Goal: Complete application form

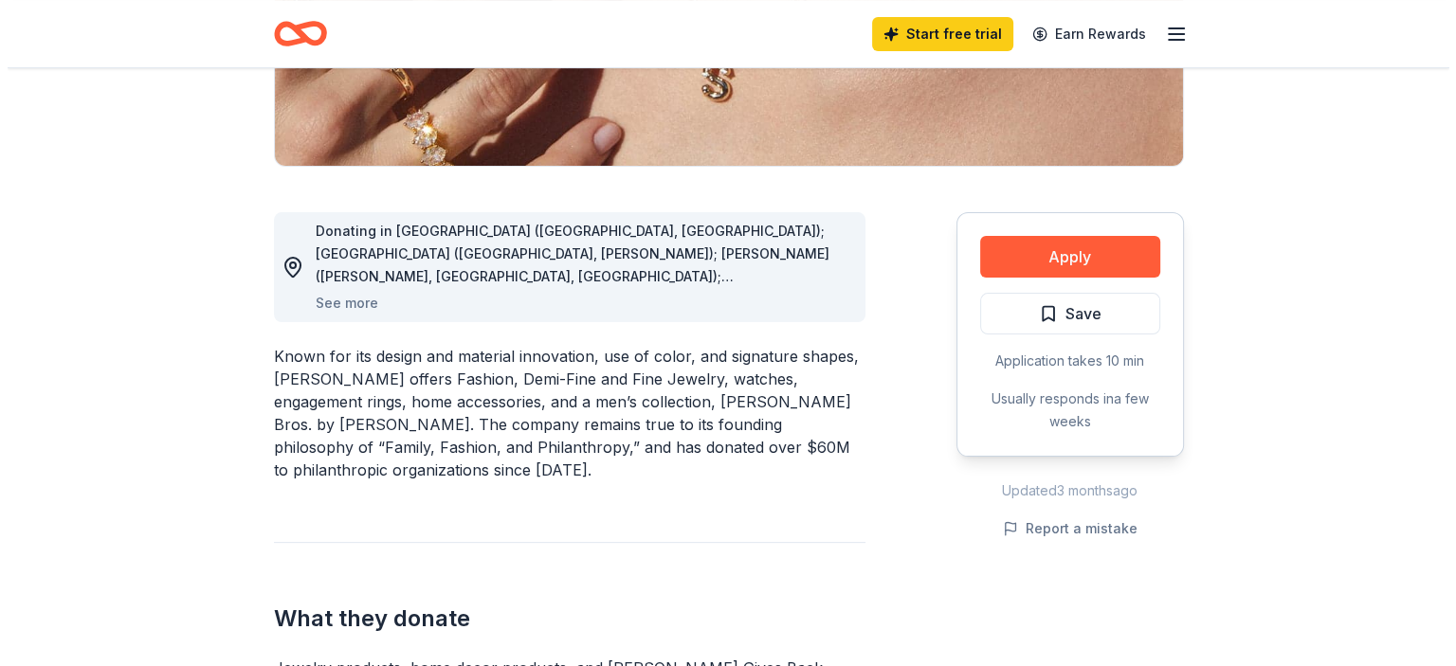
scroll to position [426, 0]
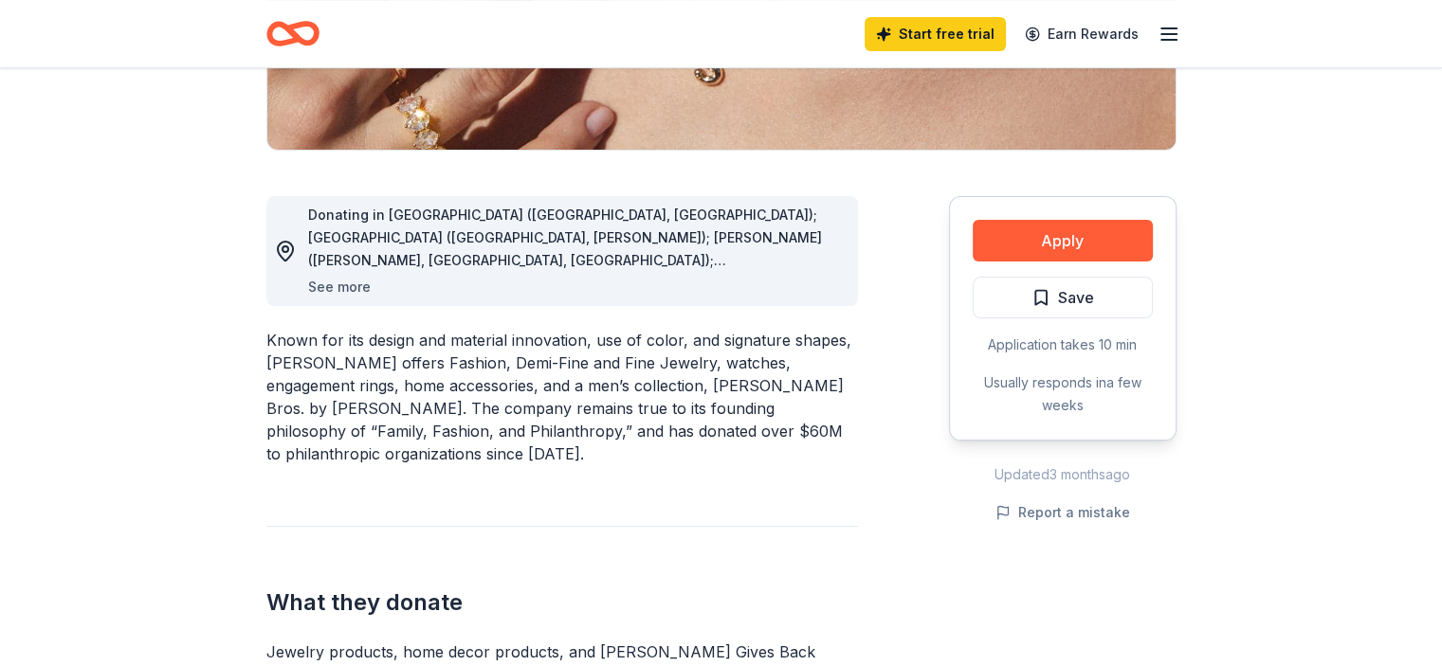
click at [331, 286] on button "See more" at bounding box center [339, 287] width 63 height 23
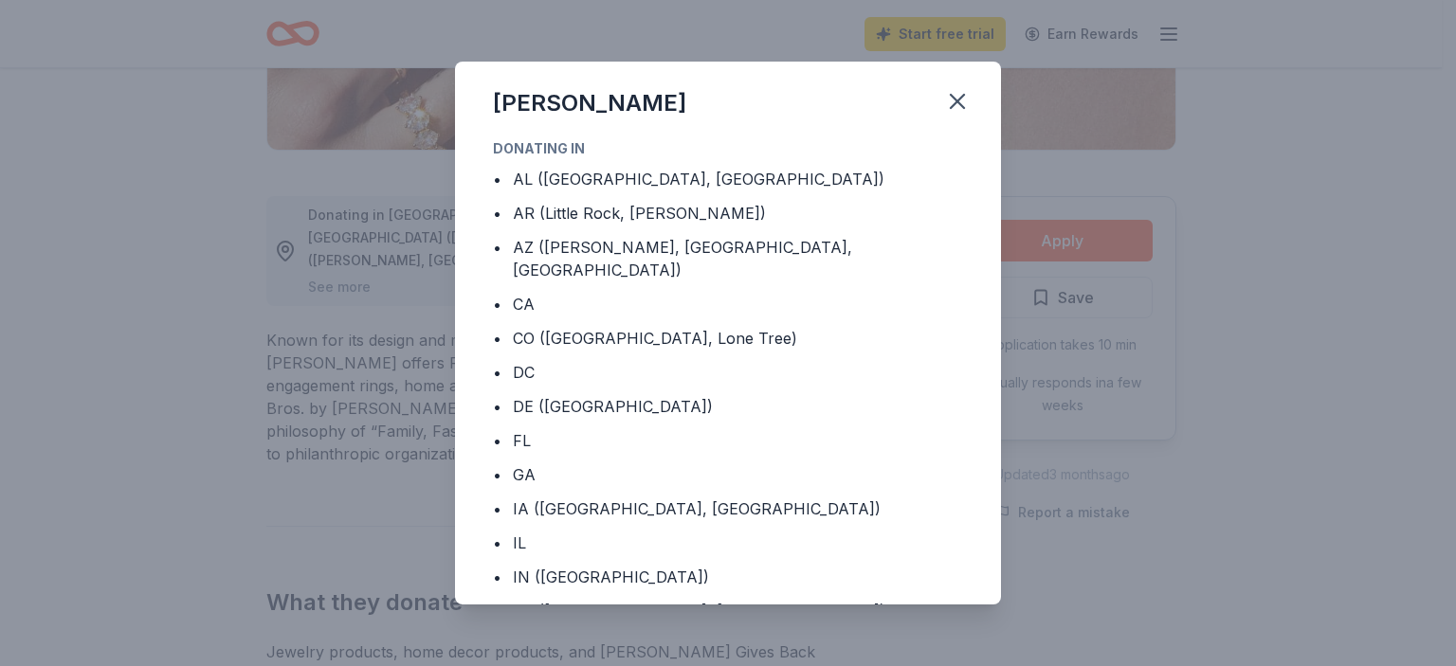
click at [331, 280] on div "Kendra Scott Donating in • AL (Birmingham, Huntsville) • AR (Little Rock, Roger…" at bounding box center [728, 333] width 1456 height 666
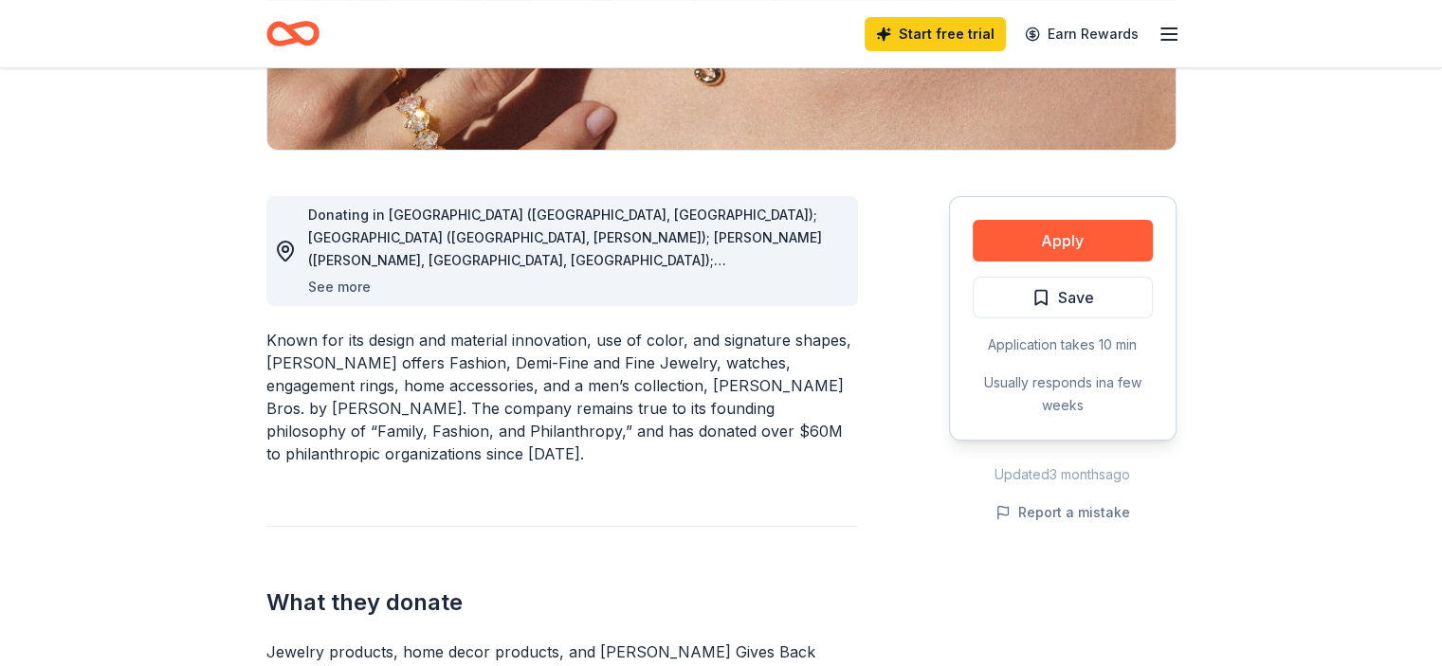
click at [332, 285] on button "See more" at bounding box center [339, 287] width 63 height 23
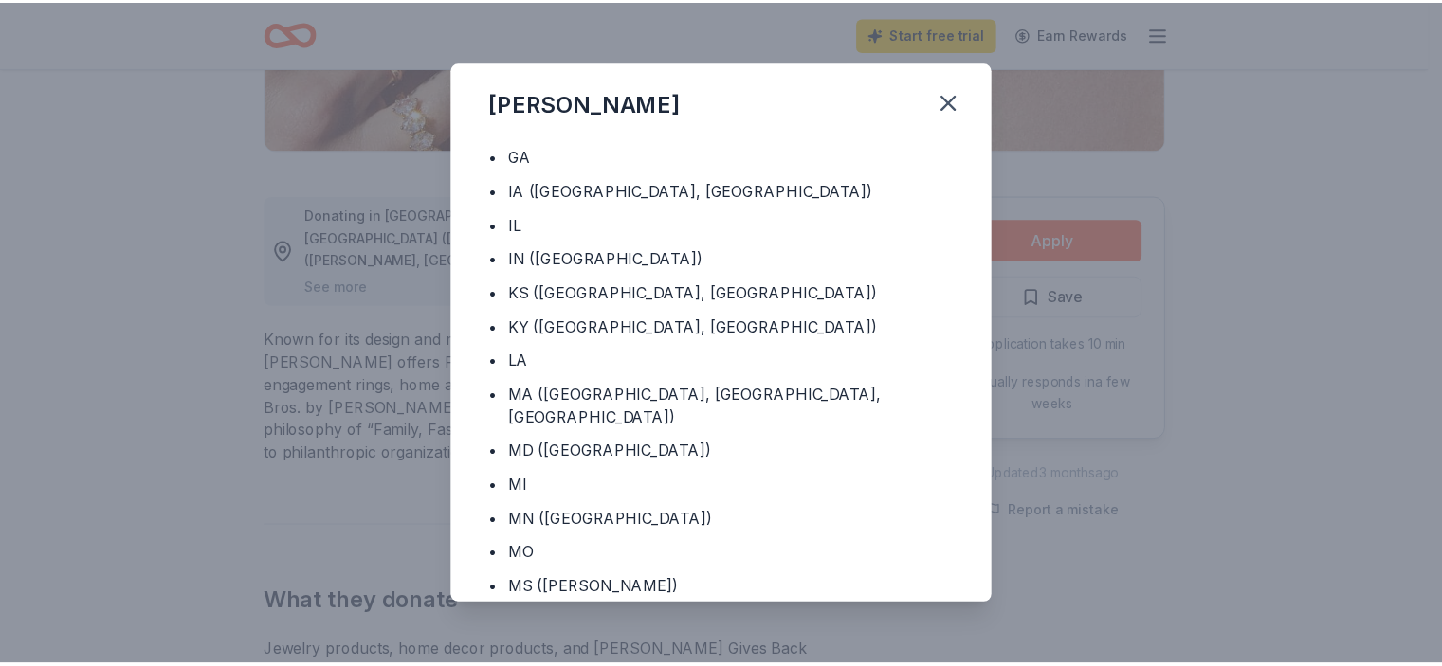
scroll to position [326, 0]
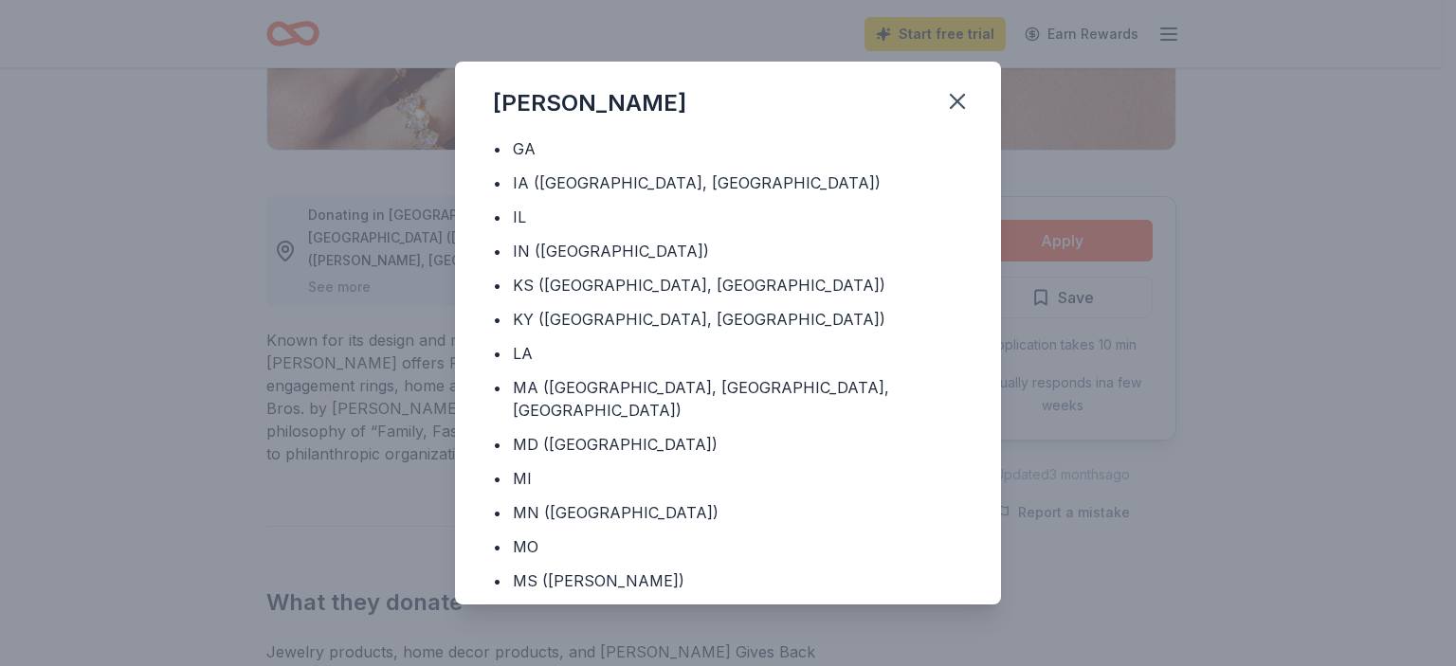
click at [573, 433] on div "MD (Bethesda)" at bounding box center [615, 444] width 205 height 23
click at [494, 433] on div "•" at bounding box center [497, 444] width 9 height 23
click at [958, 97] on icon "button" at bounding box center [957, 101] width 27 height 27
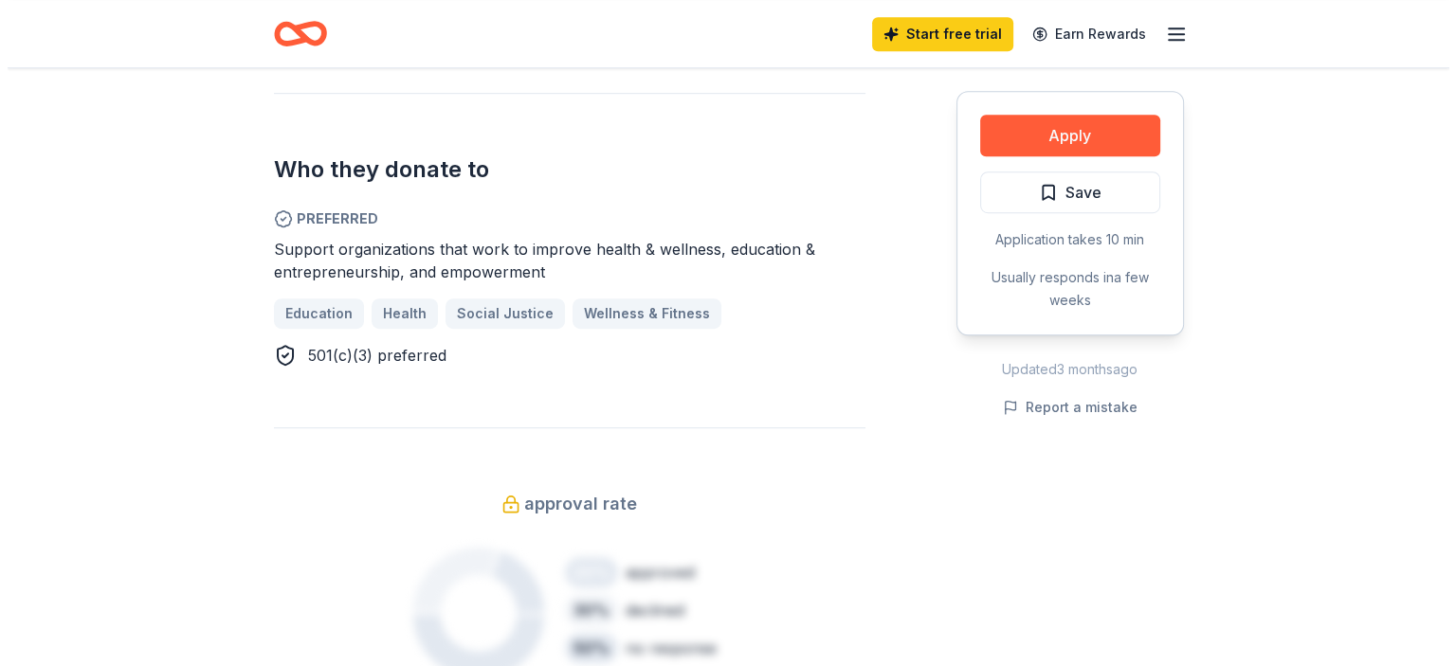
scroll to position [1165, 0]
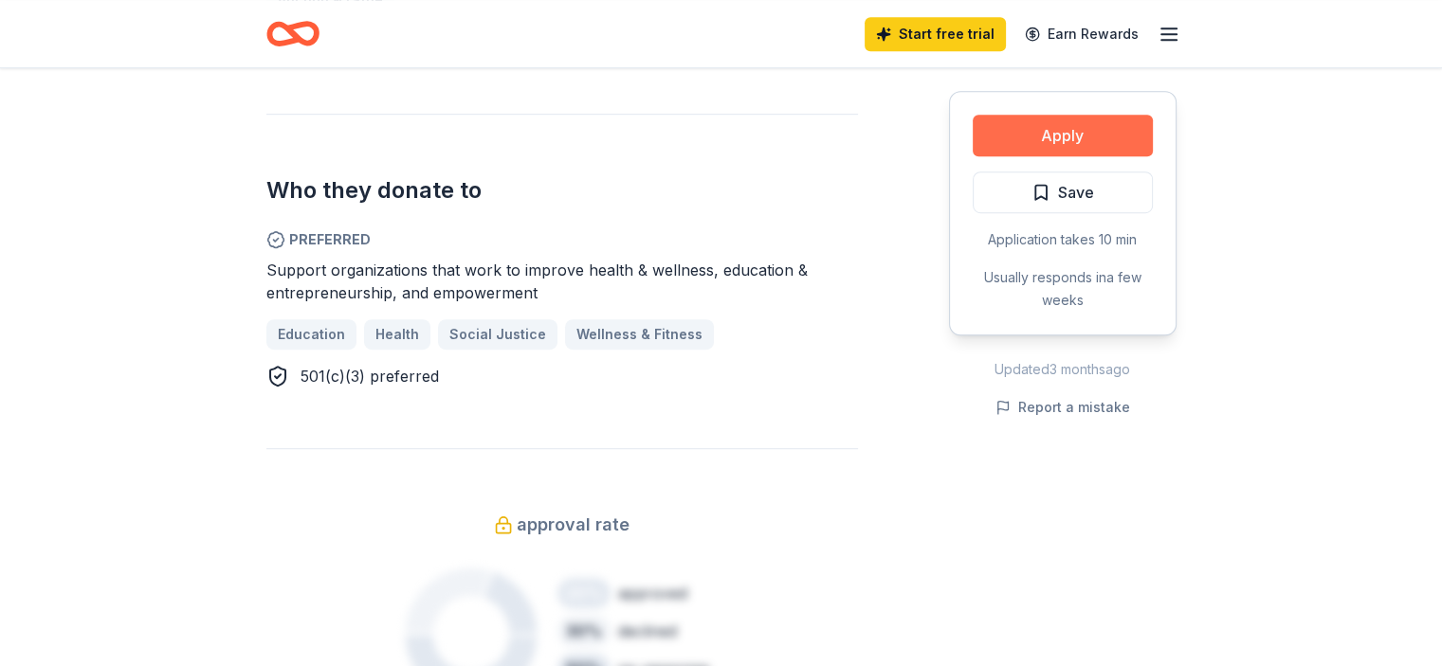
click at [1089, 139] on button "Apply" at bounding box center [1062, 136] width 180 height 42
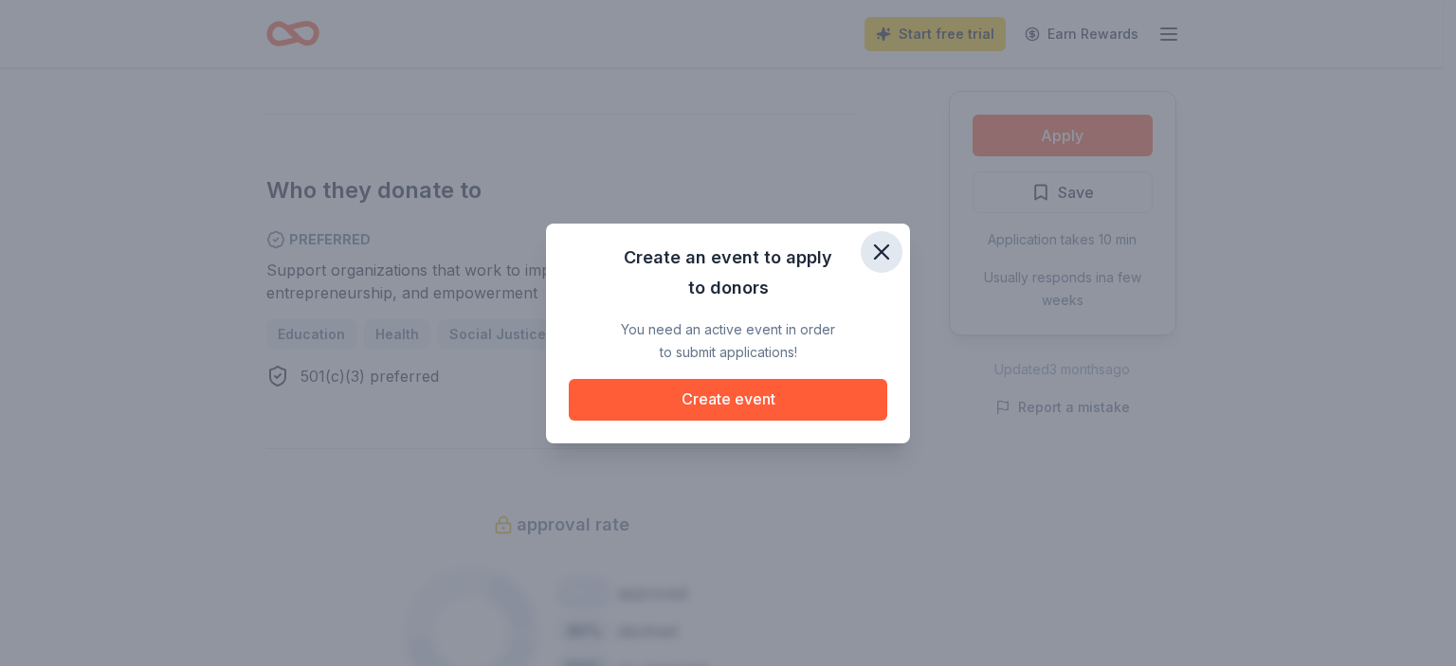
click at [874, 250] on icon "button" at bounding box center [881, 252] width 27 height 27
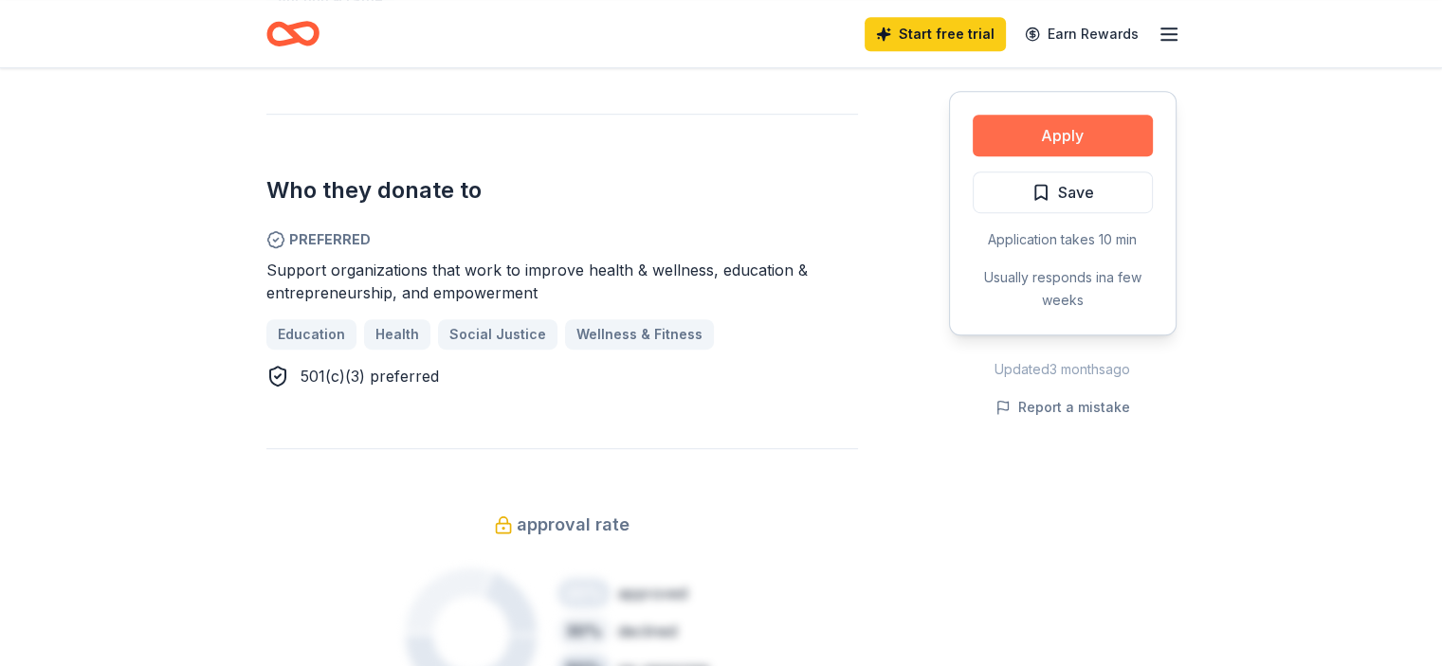
click at [1054, 132] on button "Apply" at bounding box center [1062, 136] width 180 height 42
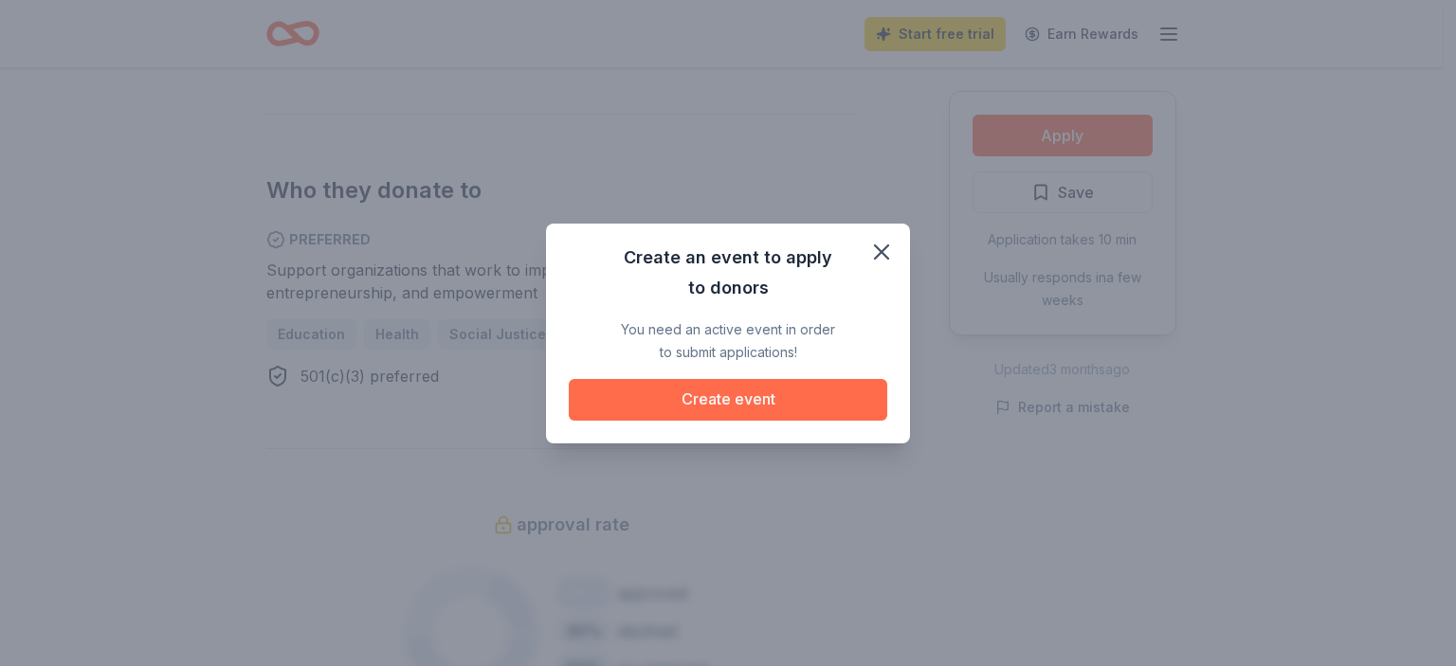
click at [762, 399] on button "Create event" at bounding box center [728, 400] width 318 height 42
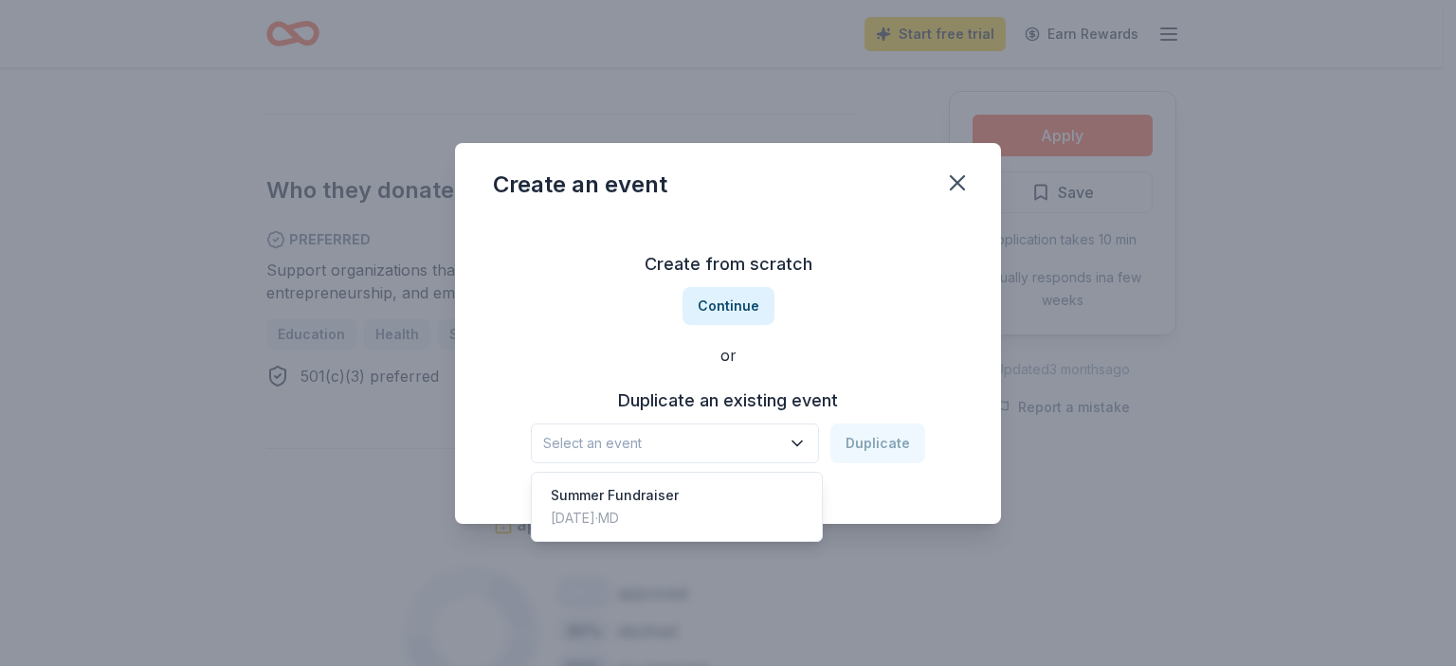
click at [803, 445] on icon "button" at bounding box center [797, 443] width 19 height 19
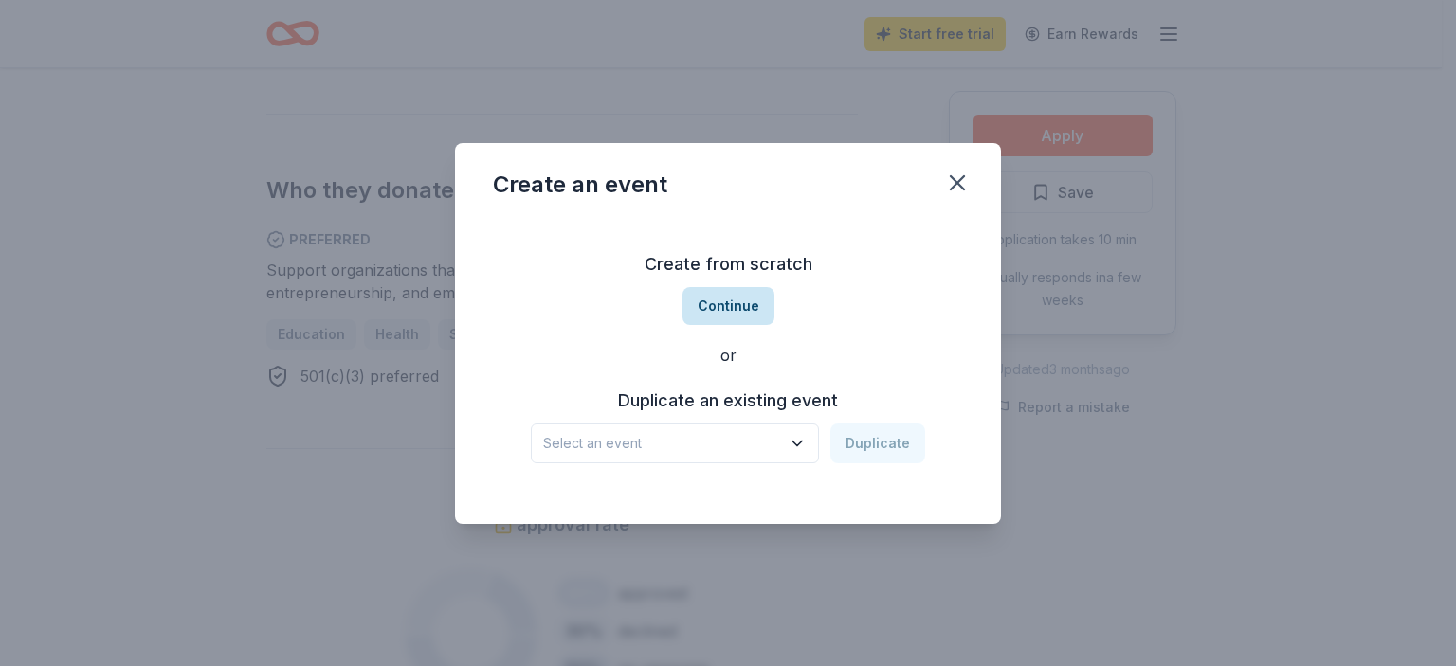
click at [739, 301] on button "Continue" at bounding box center [728, 306] width 92 height 38
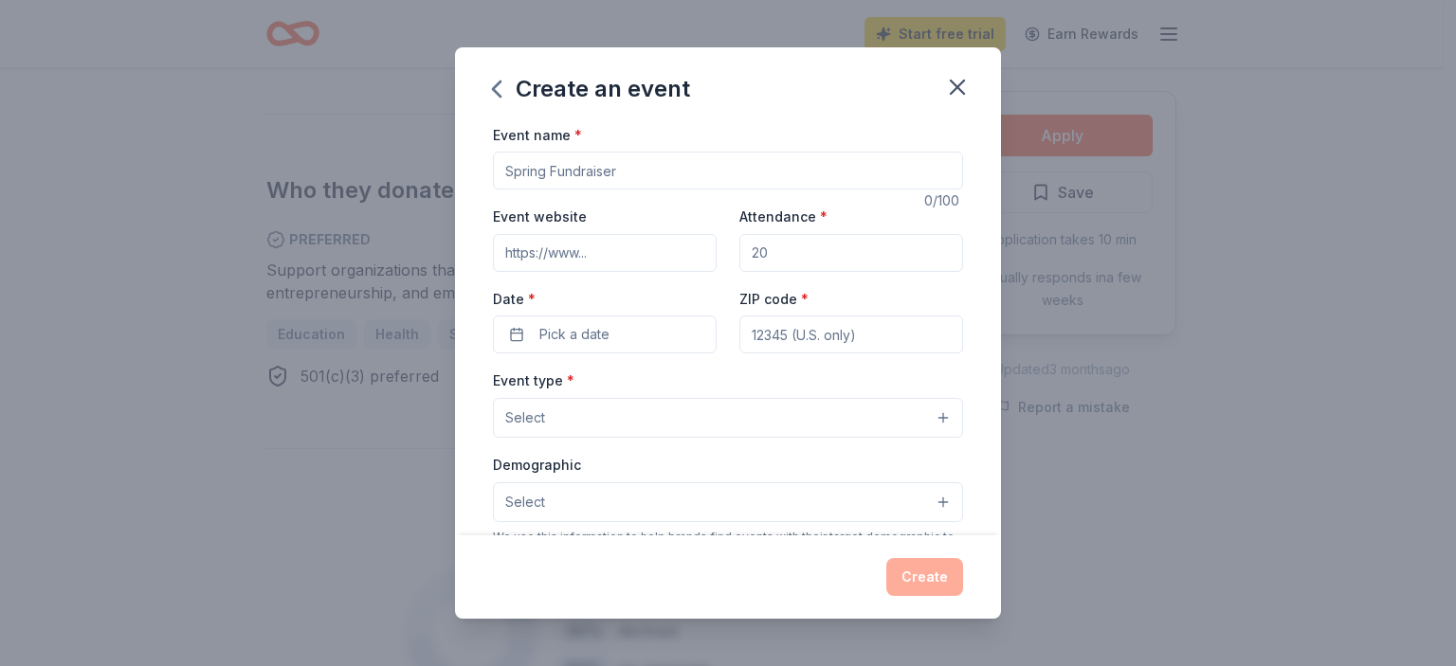
click at [522, 255] on input "Event website" at bounding box center [605, 253] width 224 height 38
click at [515, 174] on input "Event name *" at bounding box center [728, 171] width 470 height 38
click at [957, 87] on icon "button" at bounding box center [957, 87] width 13 height 13
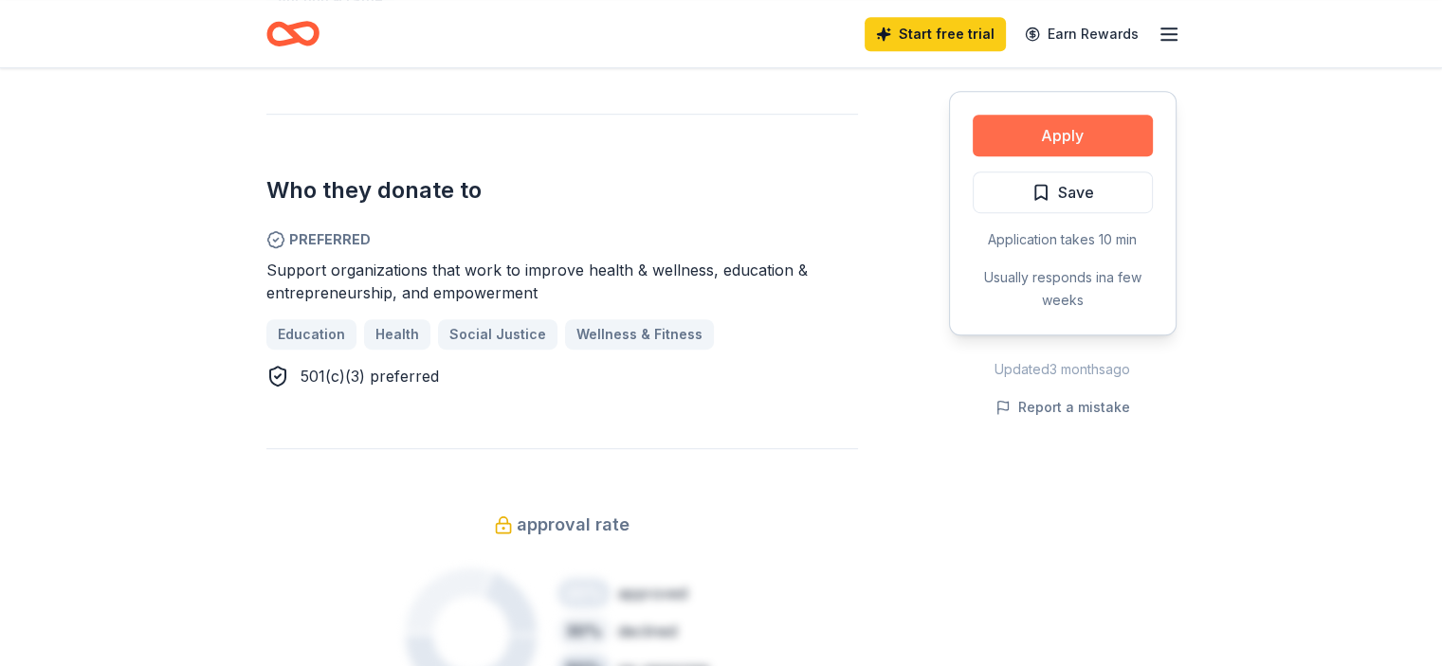
click at [1105, 138] on button "Apply" at bounding box center [1062, 136] width 180 height 42
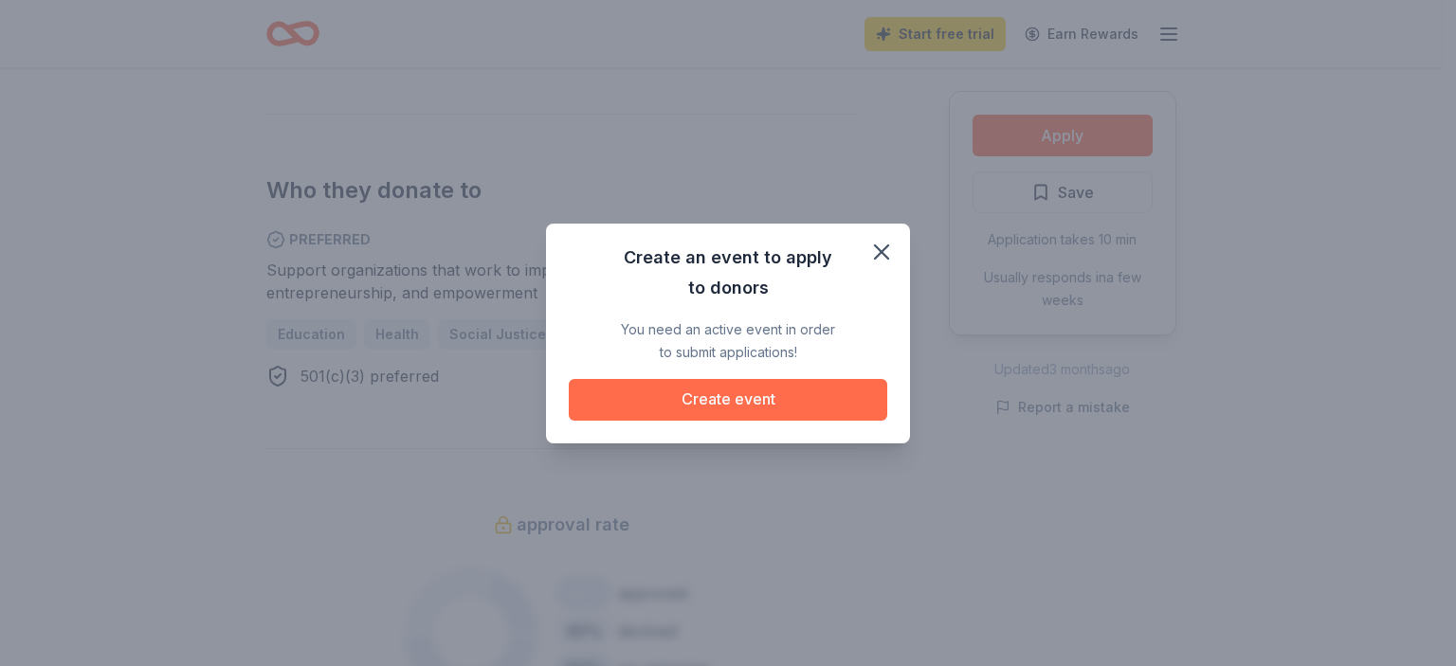
click at [738, 396] on button "Create event" at bounding box center [728, 400] width 318 height 42
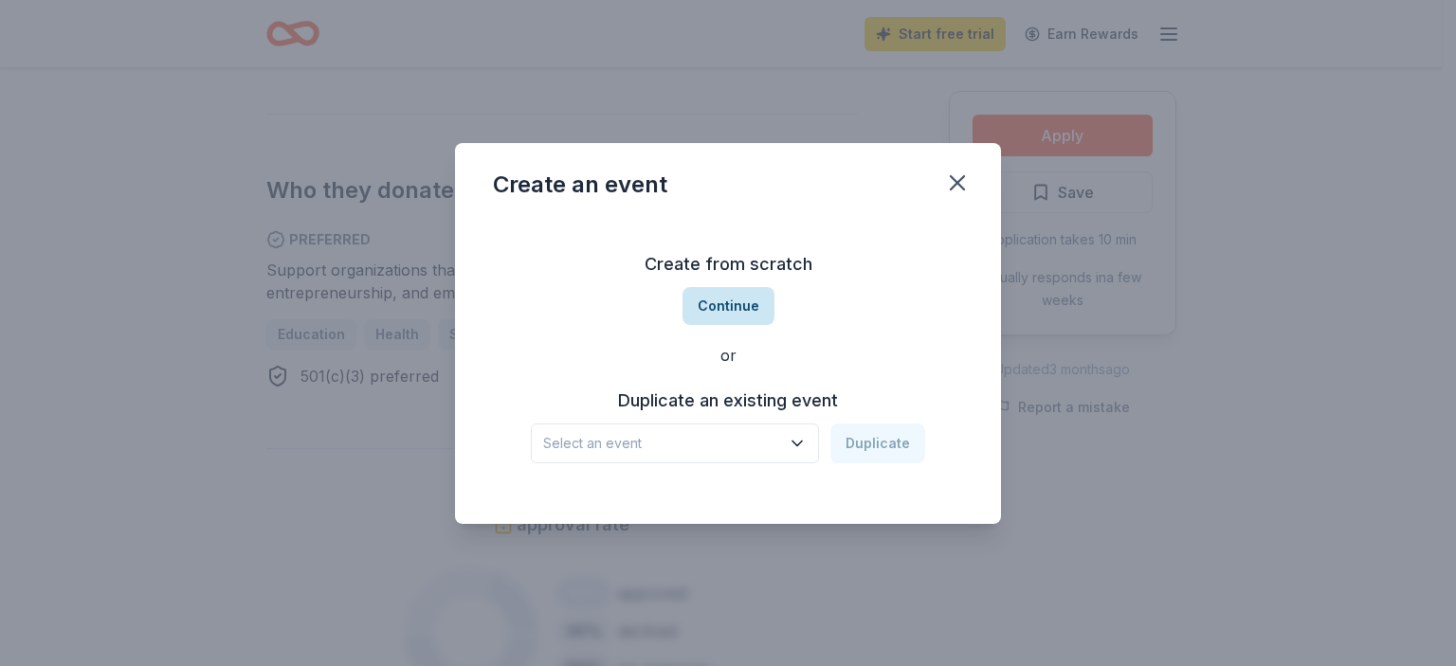
click at [742, 301] on button "Continue" at bounding box center [728, 306] width 92 height 38
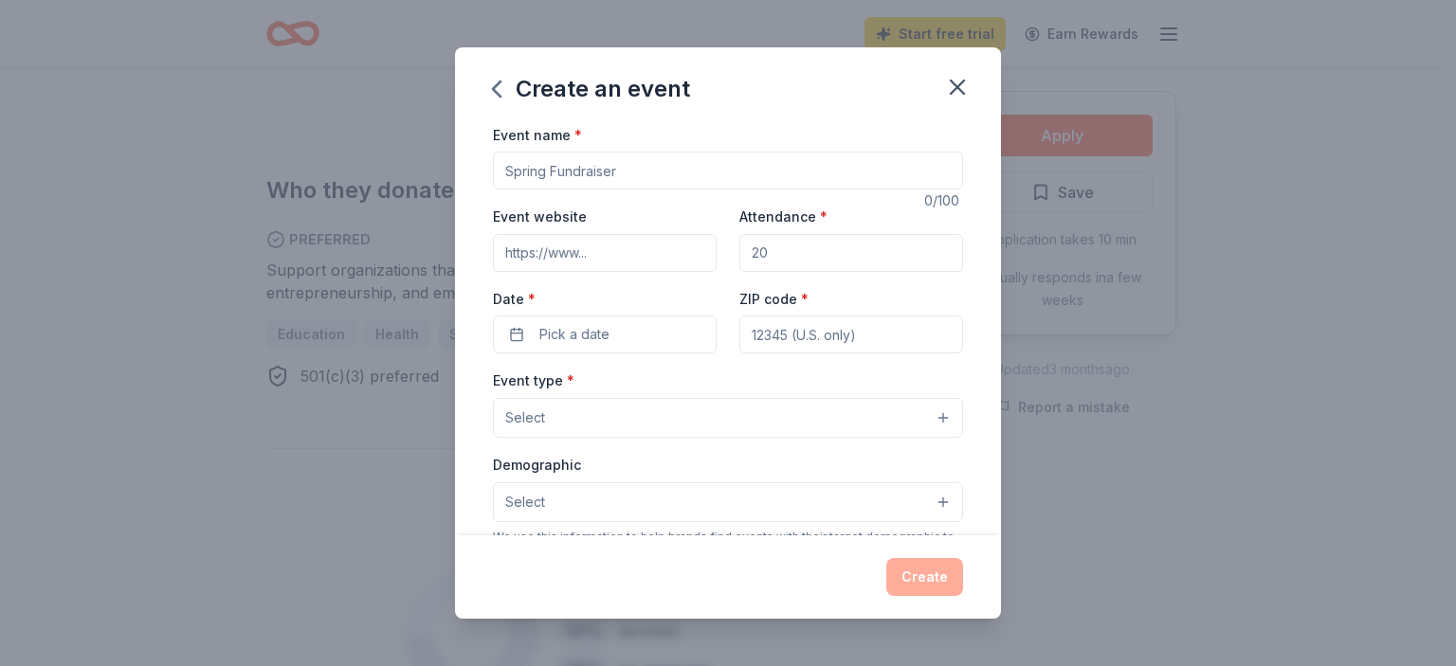
click at [576, 261] on input "Event website" at bounding box center [605, 253] width 224 height 38
type input "www.mscscmd.org"
drag, startPoint x: 784, startPoint y: 253, endPoint x: 747, endPoint y: 249, distance: 37.2
click at [747, 249] on input "Attendance *" at bounding box center [851, 253] width 224 height 38
type input "100"
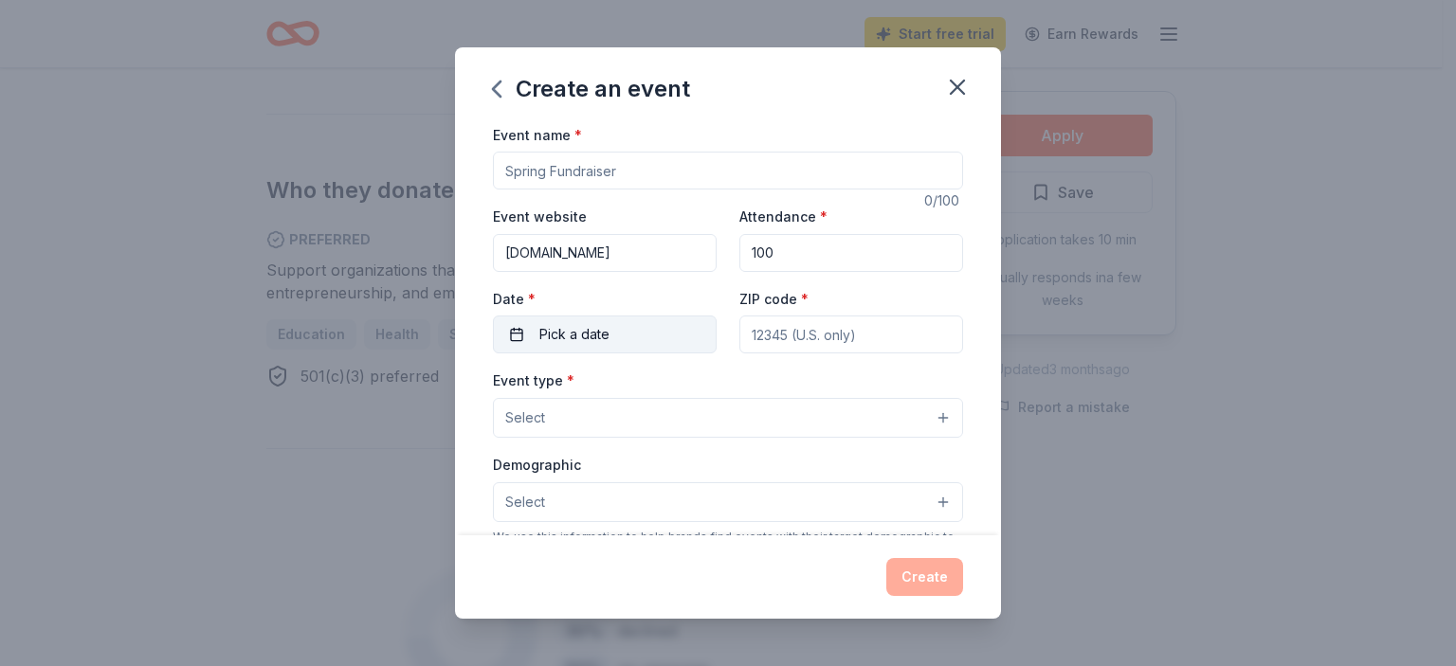
click at [558, 339] on span "Pick a date" at bounding box center [574, 334] width 70 height 23
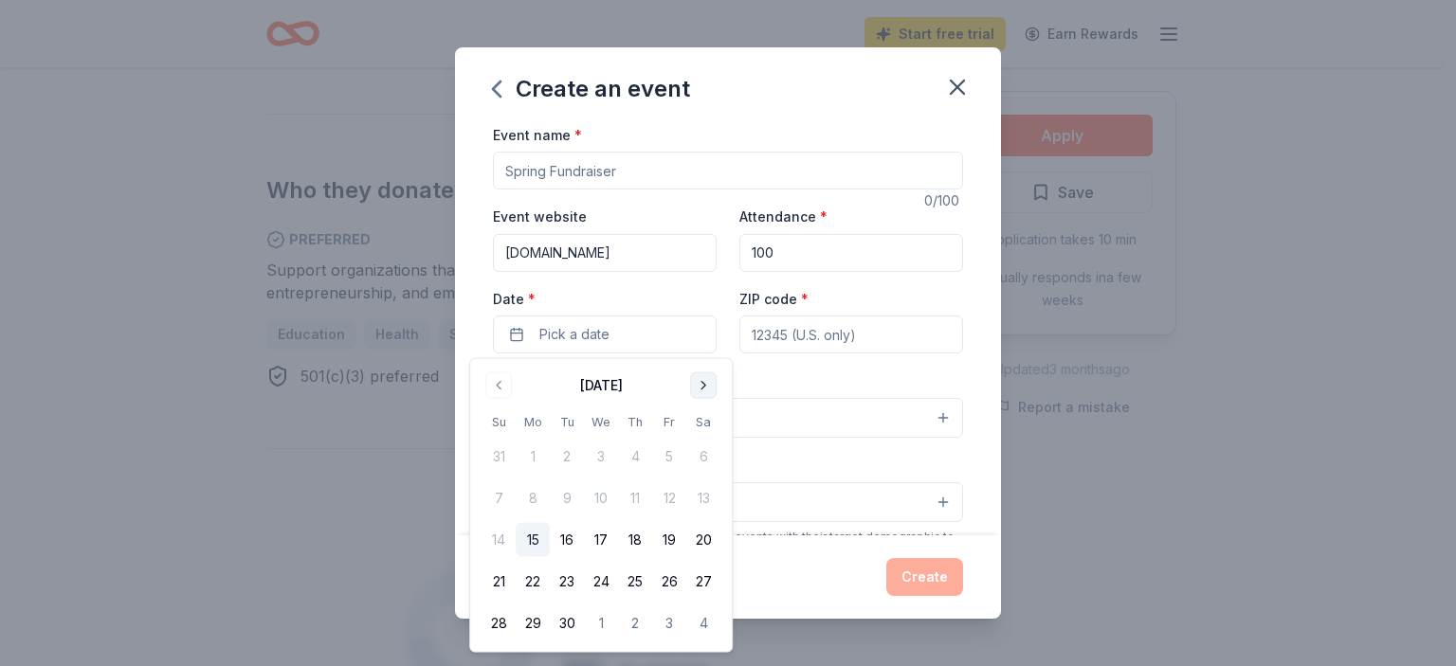
click at [701, 382] on button "Go to next month" at bounding box center [703, 385] width 27 height 27
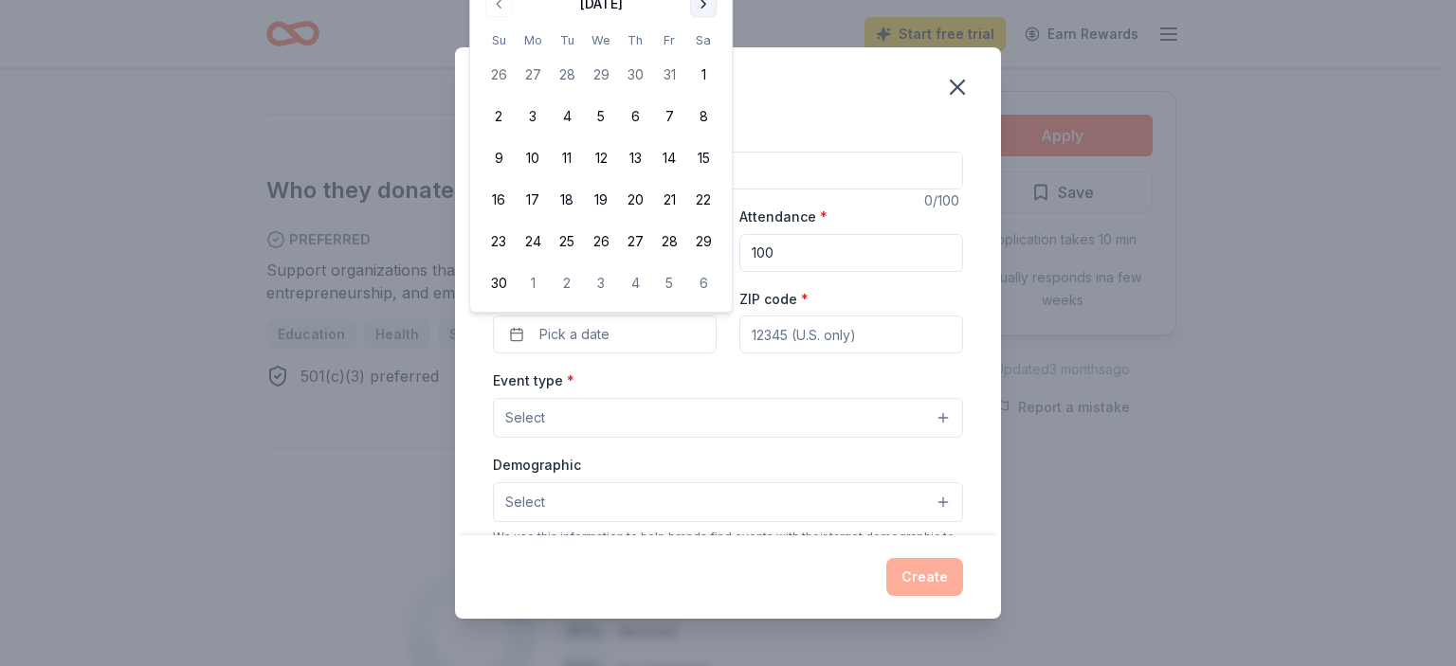
click at [705, 5] on button "Go to next month" at bounding box center [703, 4] width 27 height 27
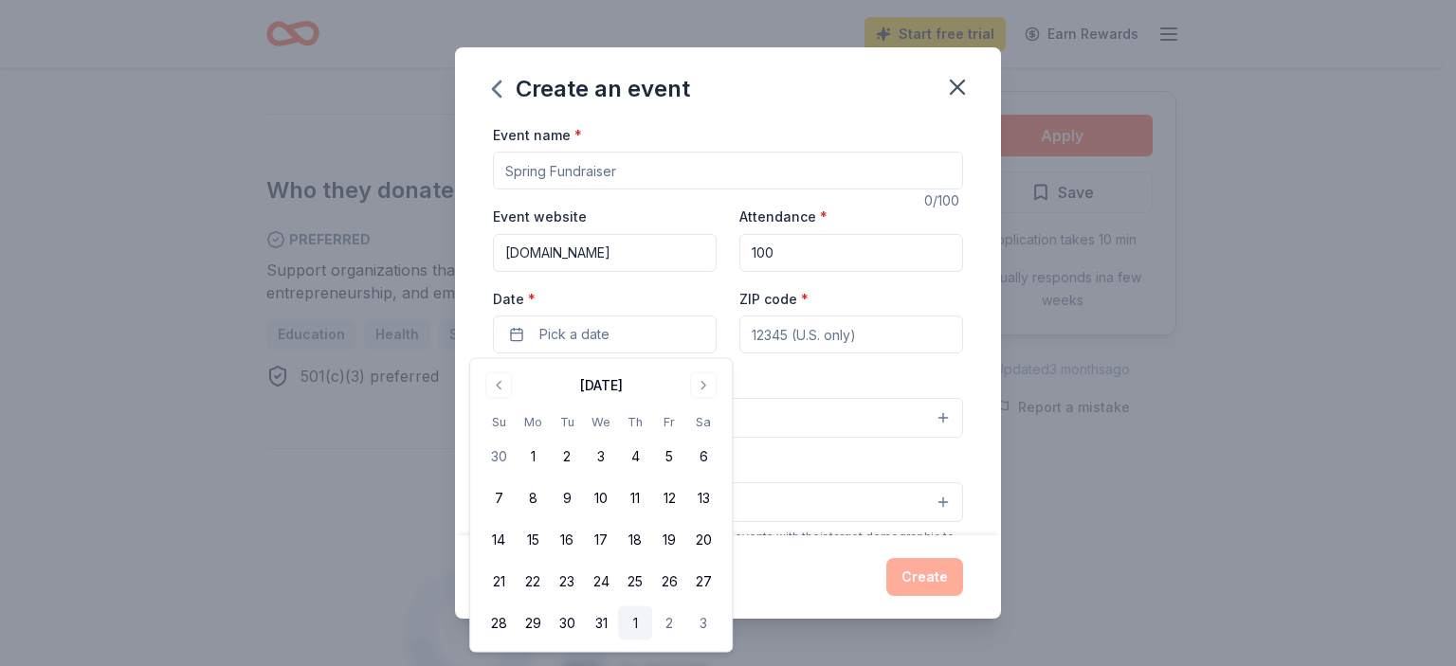
click at [633, 620] on button "1" at bounding box center [635, 624] width 34 height 34
click at [768, 333] on input "ZIP code *" at bounding box center [851, 335] width 224 height 38
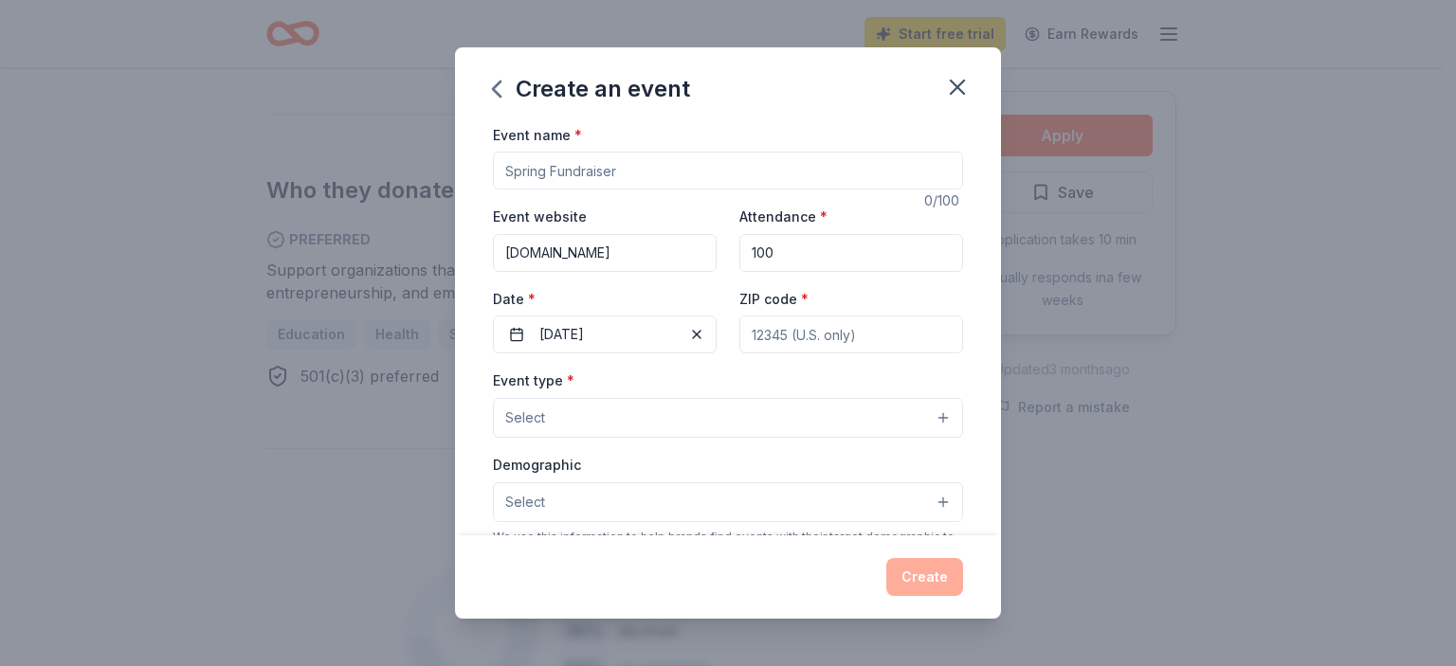
type input "4130 Belt Road"
click at [924, 416] on button "Select" at bounding box center [728, 418] width 470 height 40
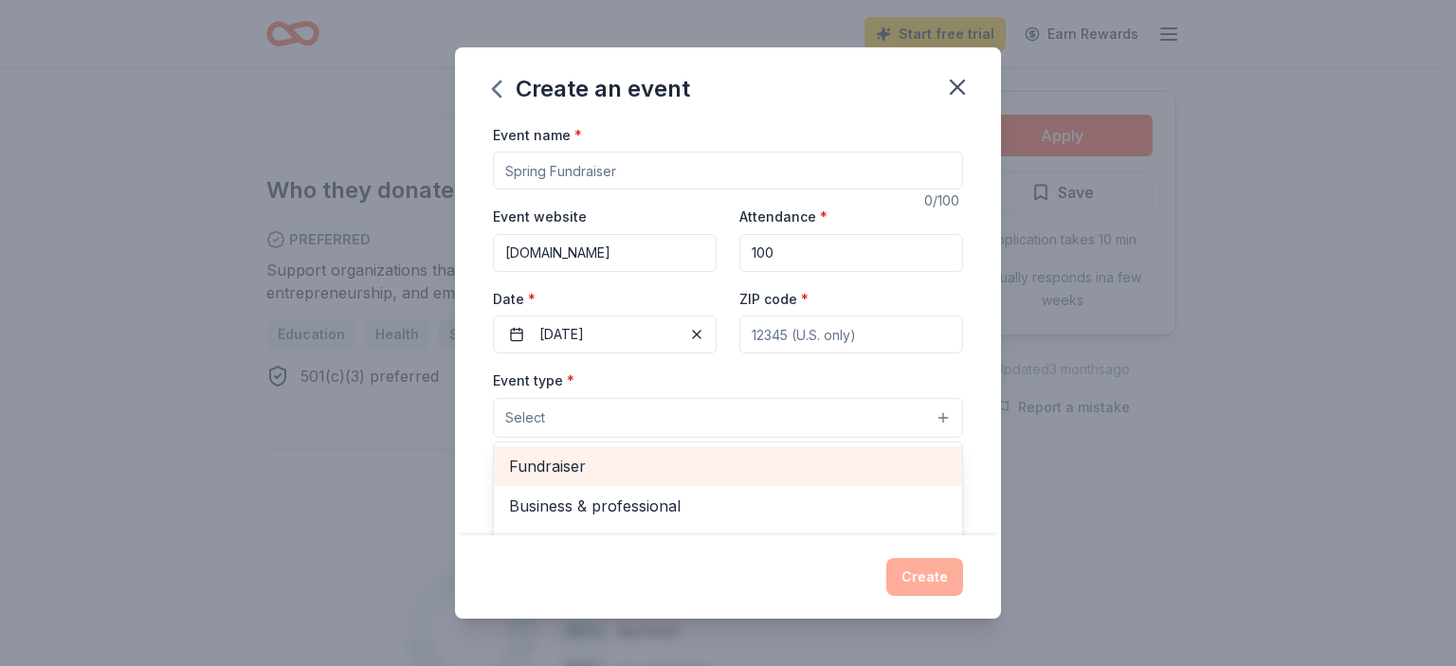
click at [569, 469] on span "Fundraiser" at bounding box center [728, 466] width 438 height 25
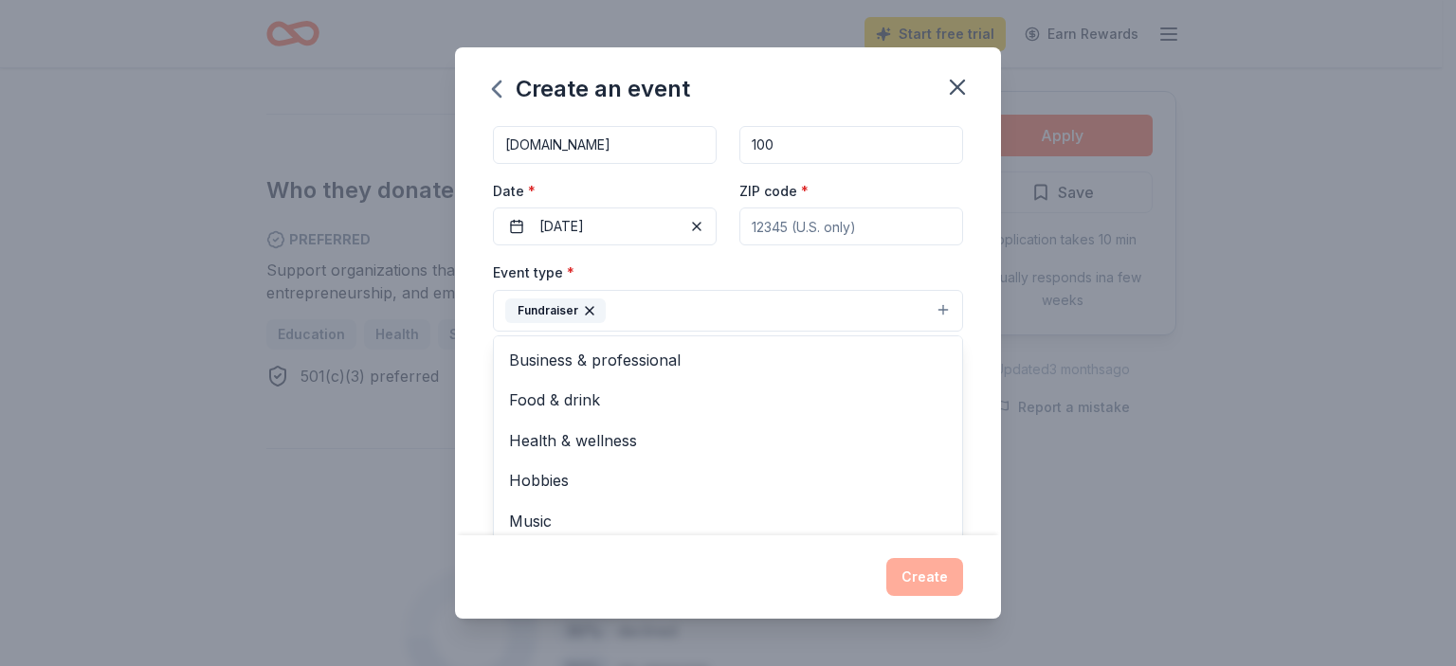
scroll to position [95, 0]
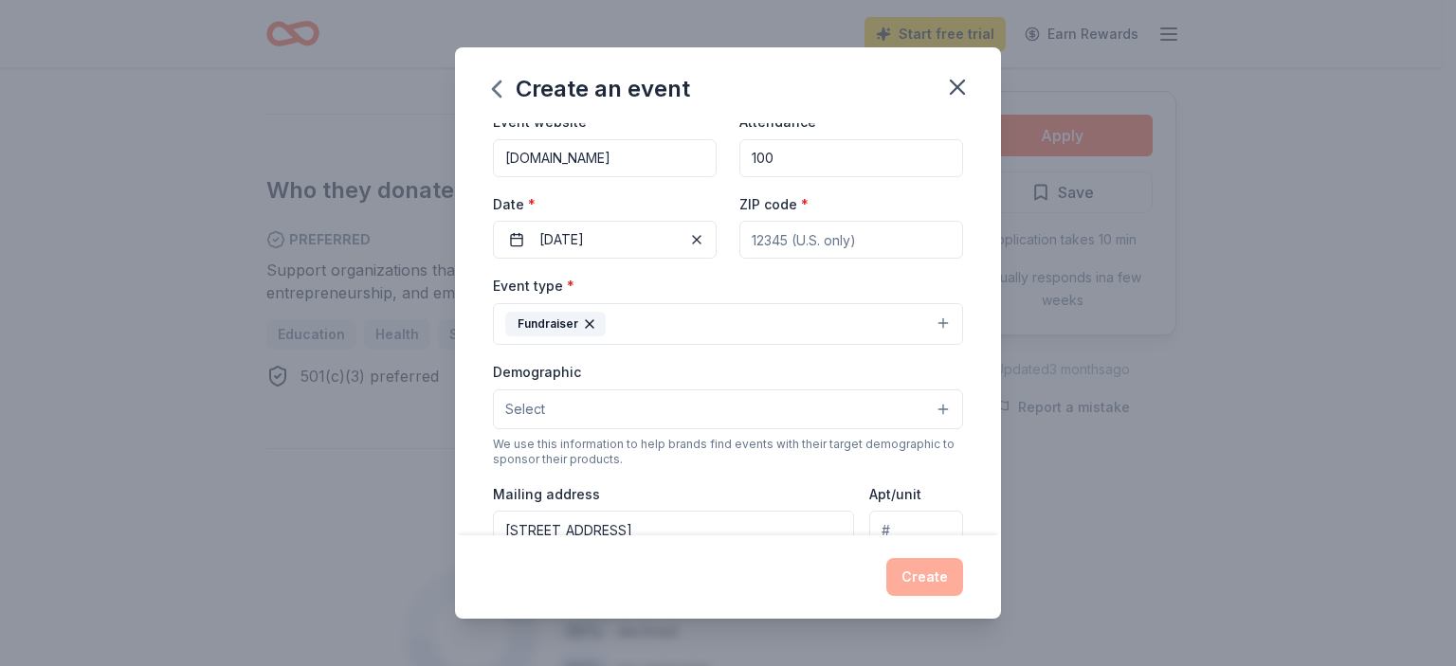
click at [589, 323] on icon "button" at bounding box center [589, 324] width 15 height 15
click at [572, 325] on button "Select" at bounding box center [728, 323] width 470 height 40
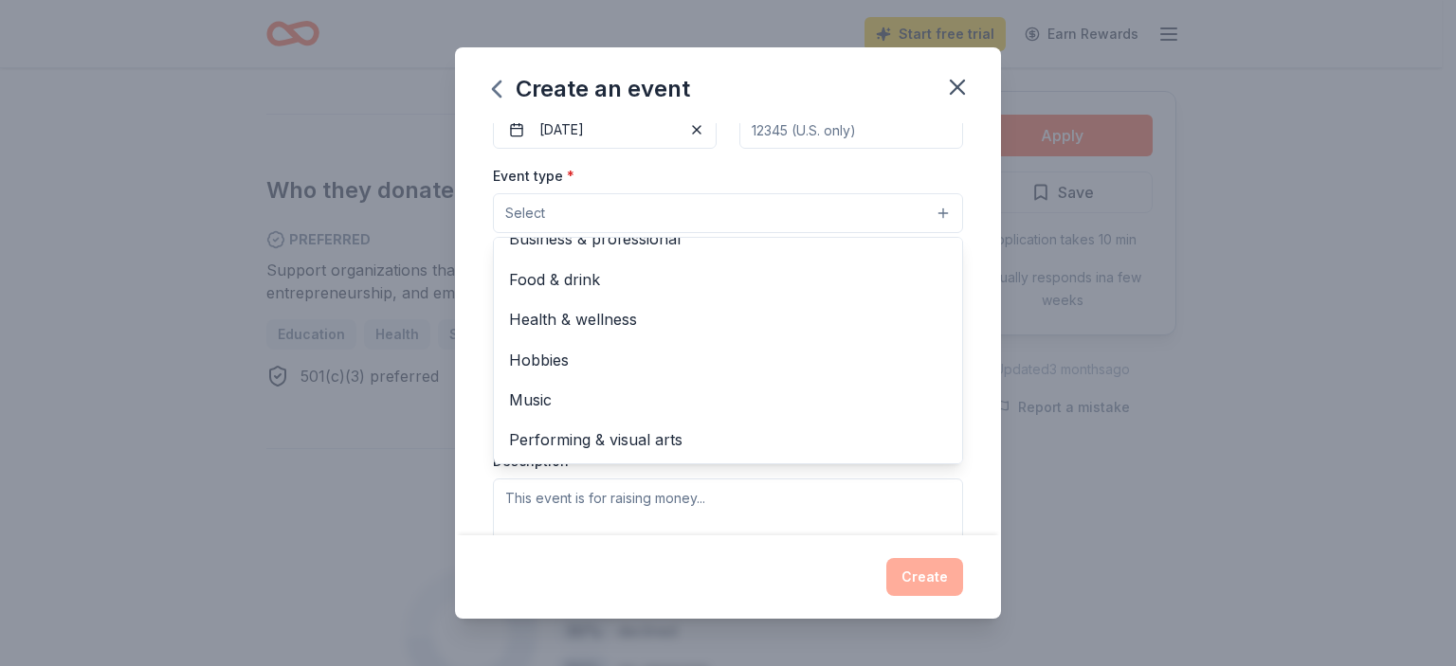
scroll to position [0, 0]
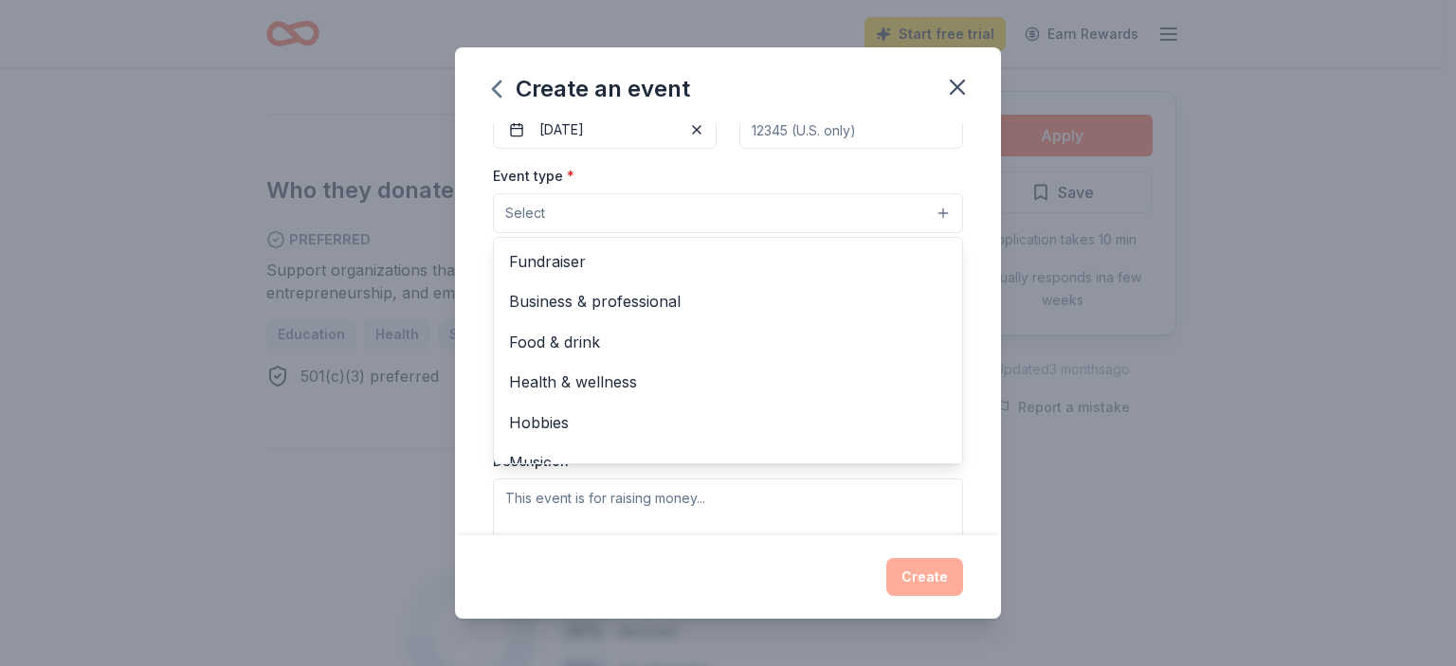
click at [1085, 411] on div "Create an event Event name * 0 /100 Event website www.mscscmd.org Attendance * …" at bounding box center [728, 333] width 1456 height 666
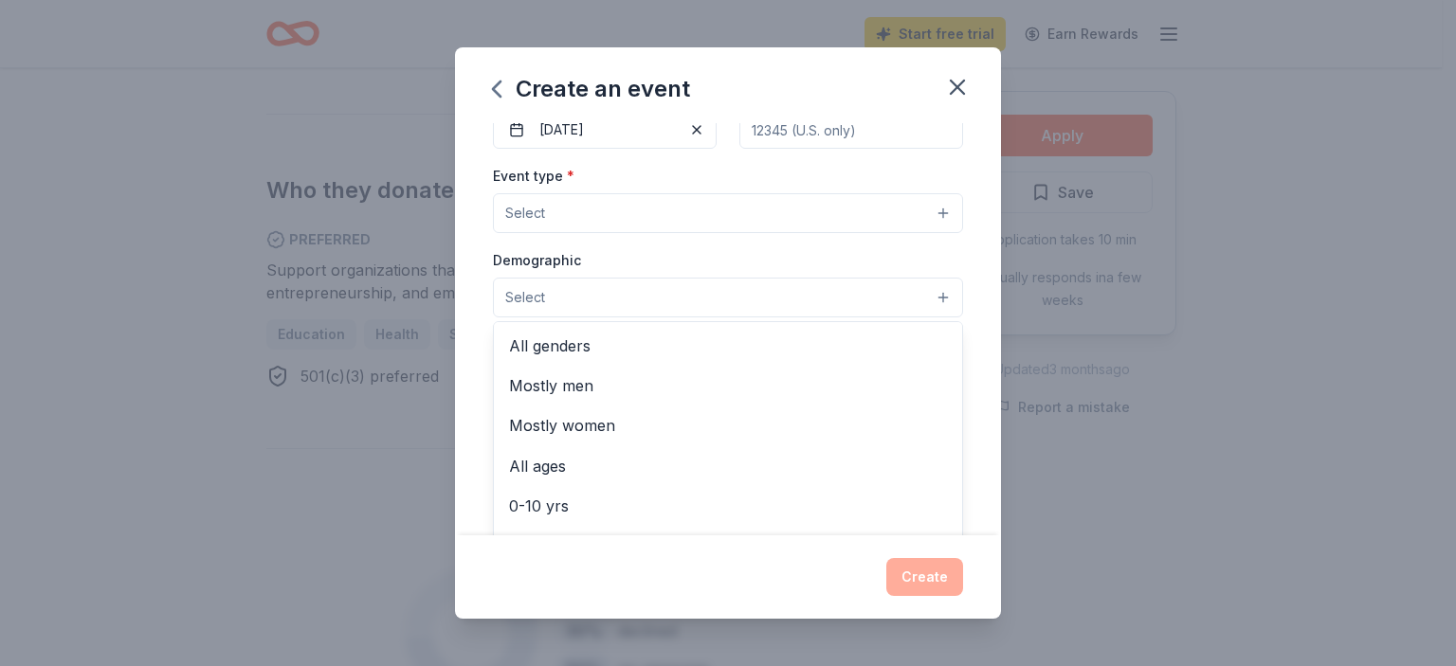
click at [927, 292] on button "Select" at bounding box center [728, 298] width 470 height 40
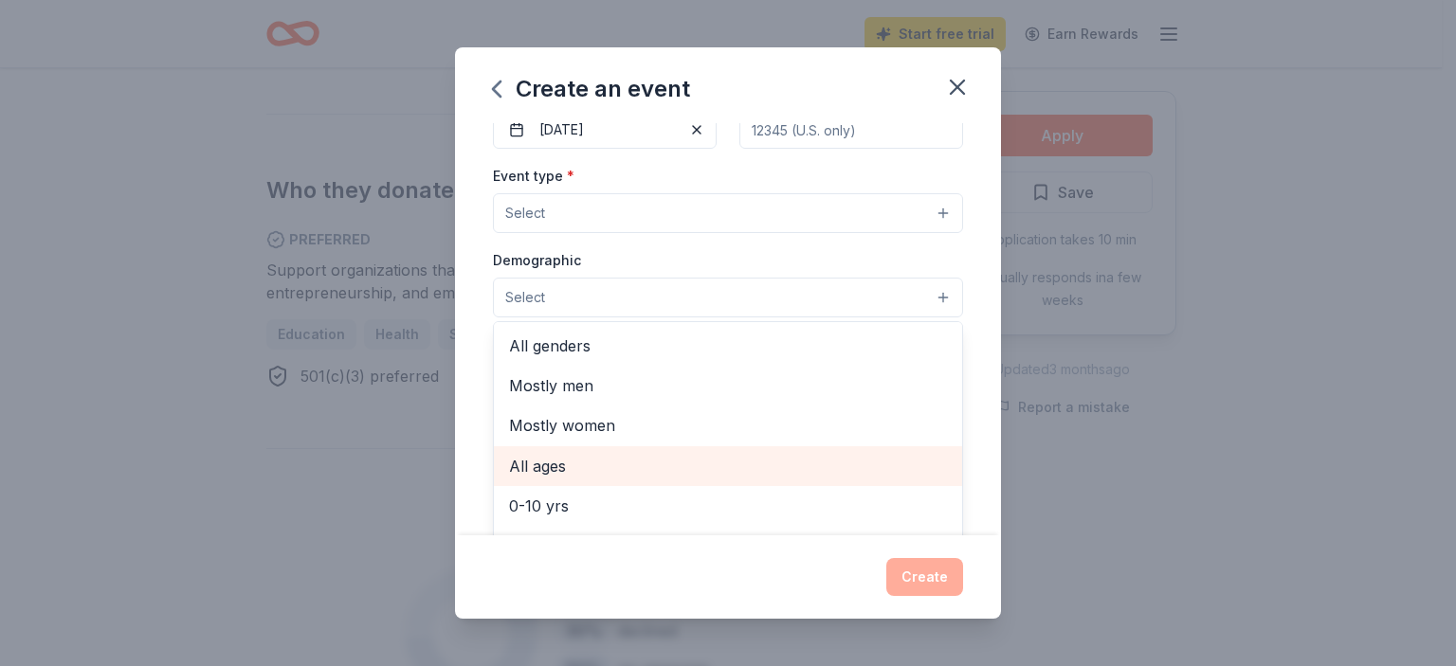
click at [547, 462] on span "All ages" at bounding box center [728, 466] width 438 height 25
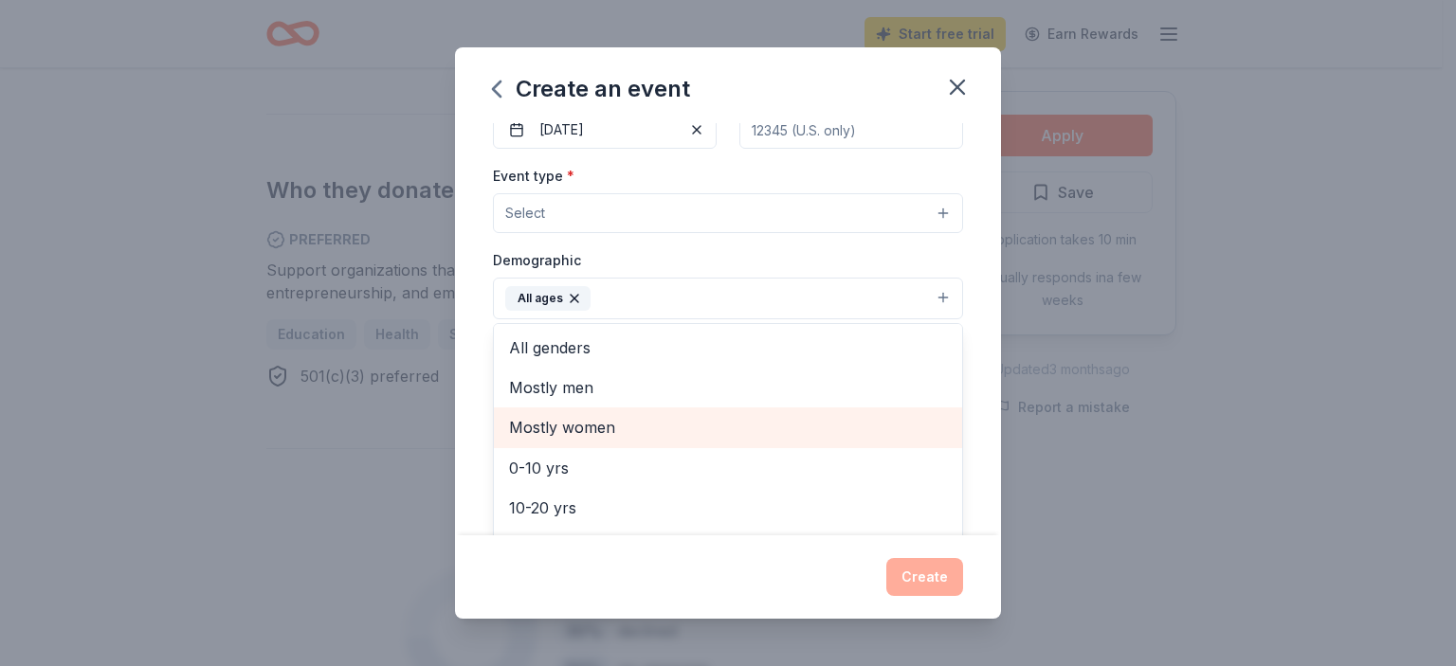
drag, startPoint x: 922, startPoint y: 423, endPoint x: 936, endPoint y: 416, distance: 14.8
click at [932, 420] on div "Mostly women" at bounding box center [728, 428] width 468 height 40
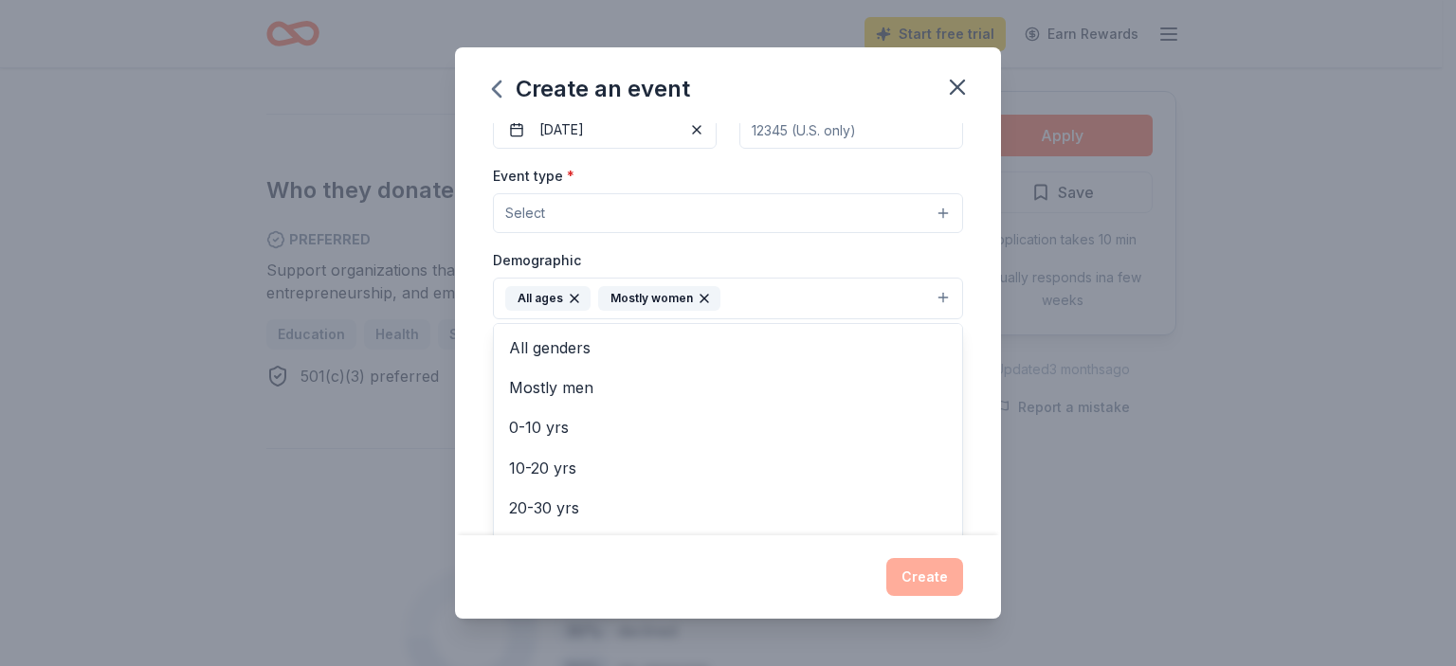
click at [697, 292] on icon "button" at bounding box center [704, 298] width 15 height 15
click at [626, 292] on button "All ages" at bounding box center [728, 299] width 470 height 42
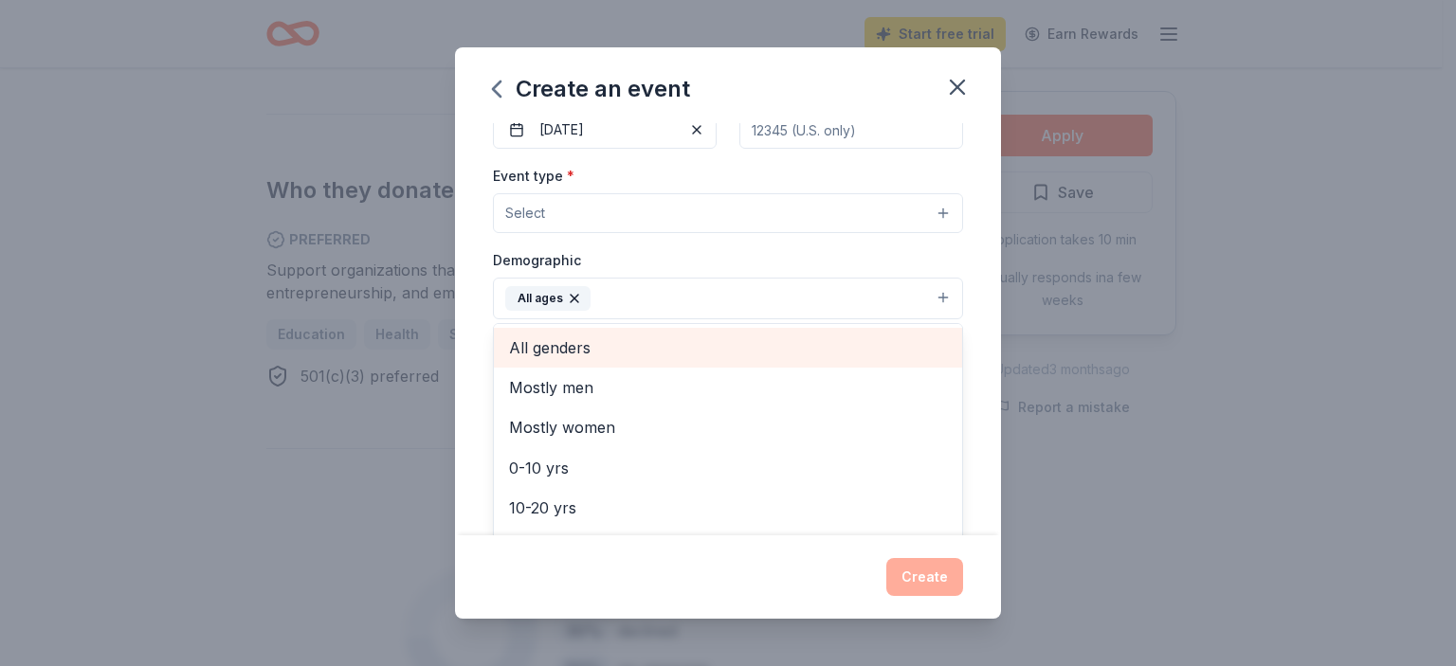
click at [561, 348] on span "All genders" at bounding box center [728, 348] width 438 height 25
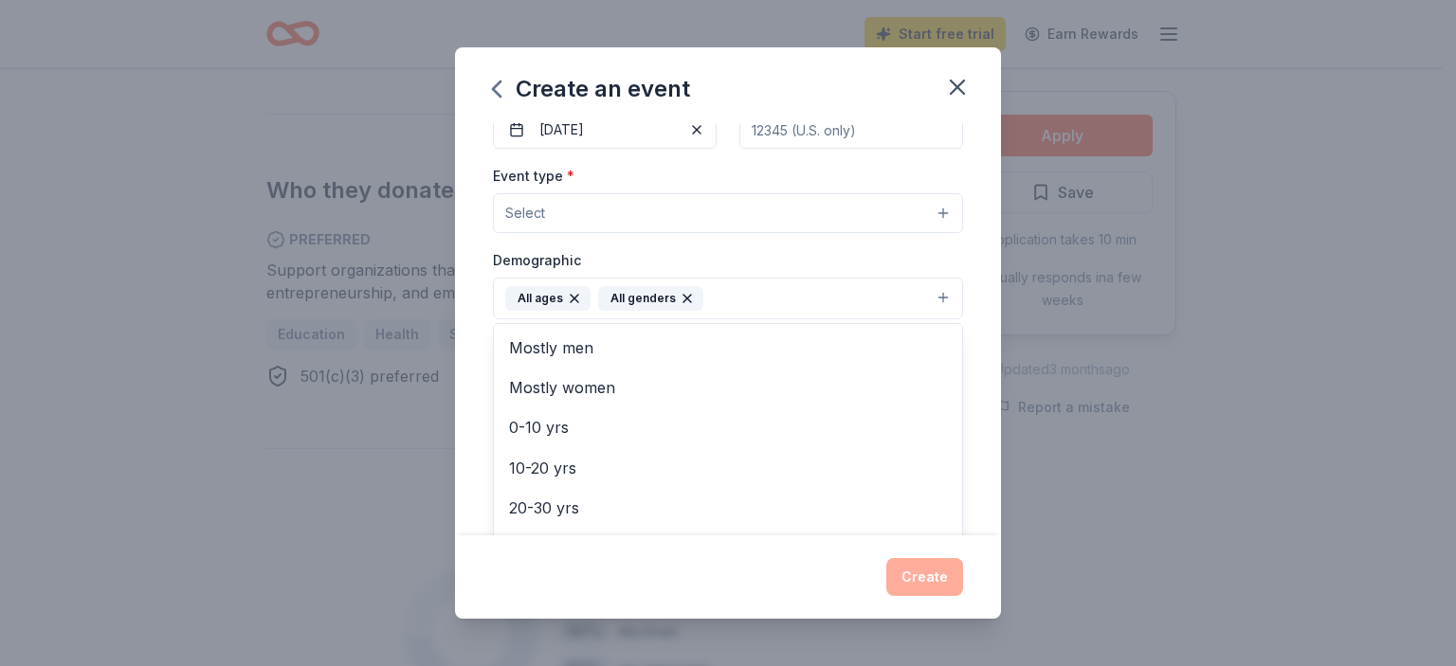
click at [922, 574] on div "Create an event Event name * 0 /100 Event website www.mscscmd.org Attendance * …" at bounding box center [728, 333] width 546 height 572
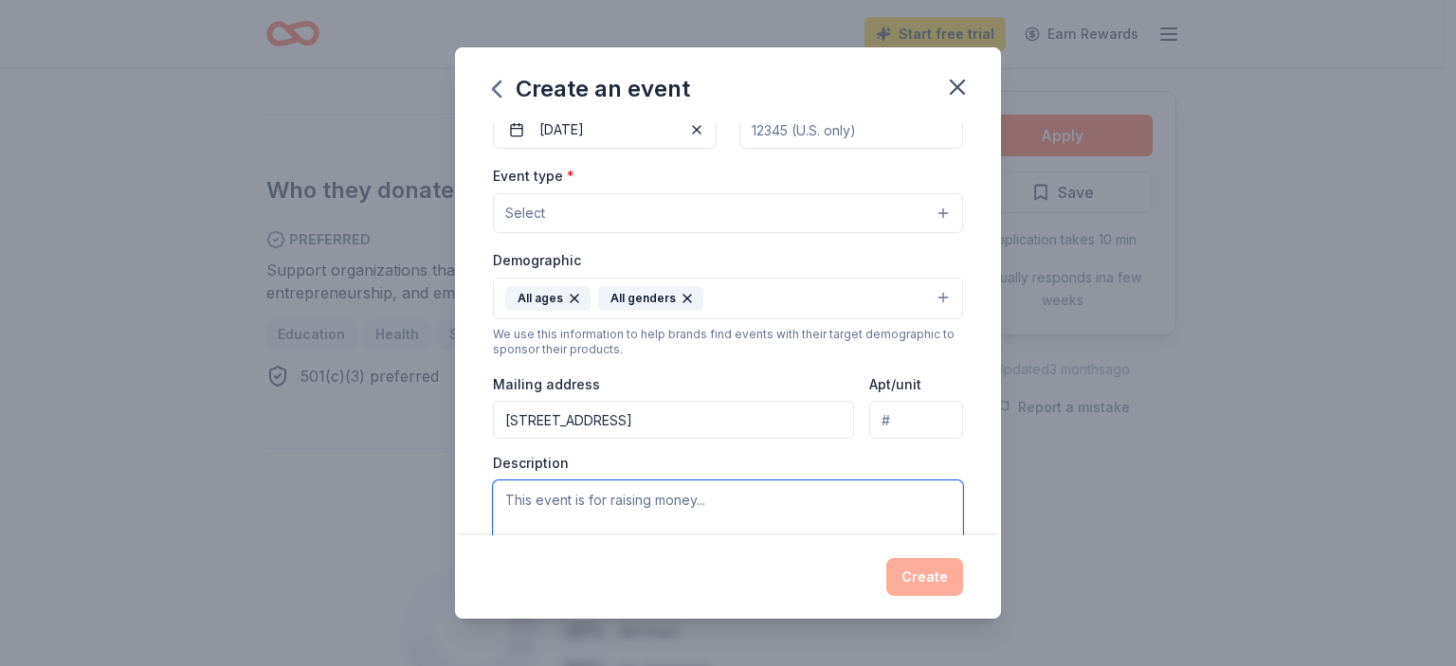
click at [538, 500] on textarea at bounding box center [728, 523] width 470 height 85
click at [925, 208] on button "Select" at bounding box center [728, 213] width 470 height 40
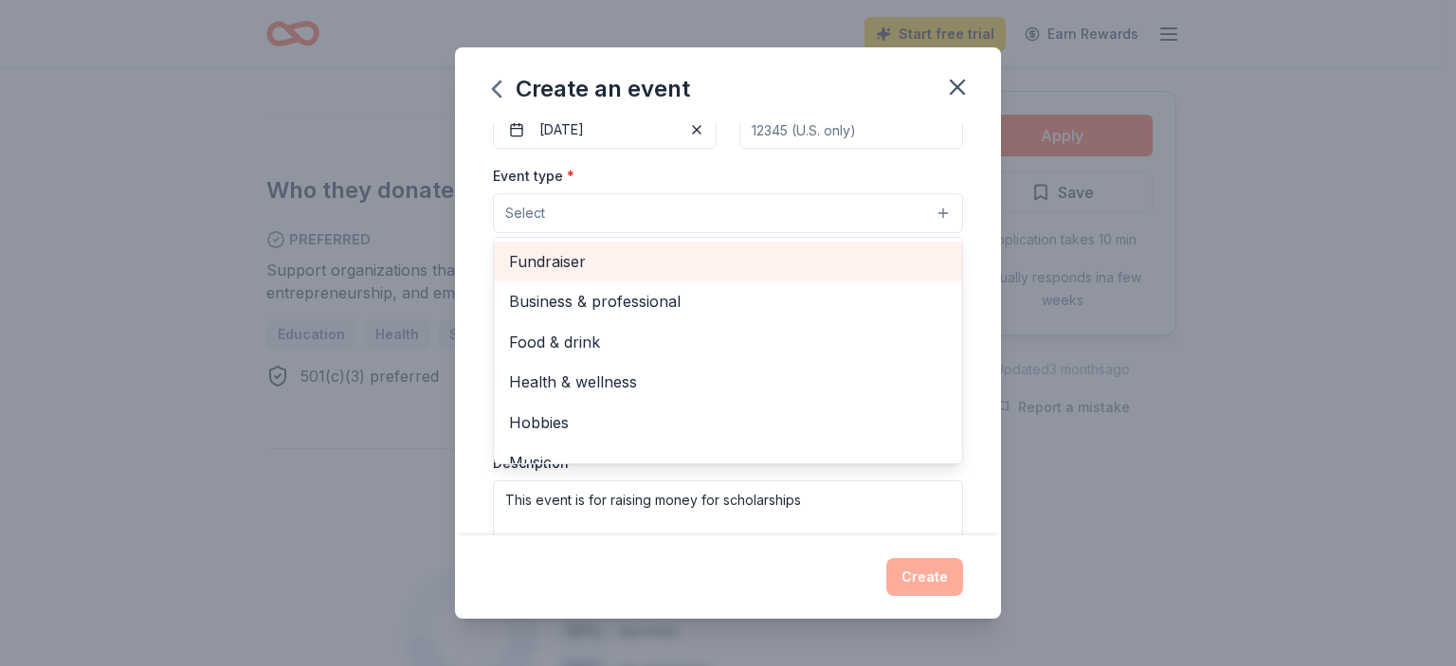
click at [557, 257] on span "Fundraiser" at bounding box center [728, 261] width 438 height 25
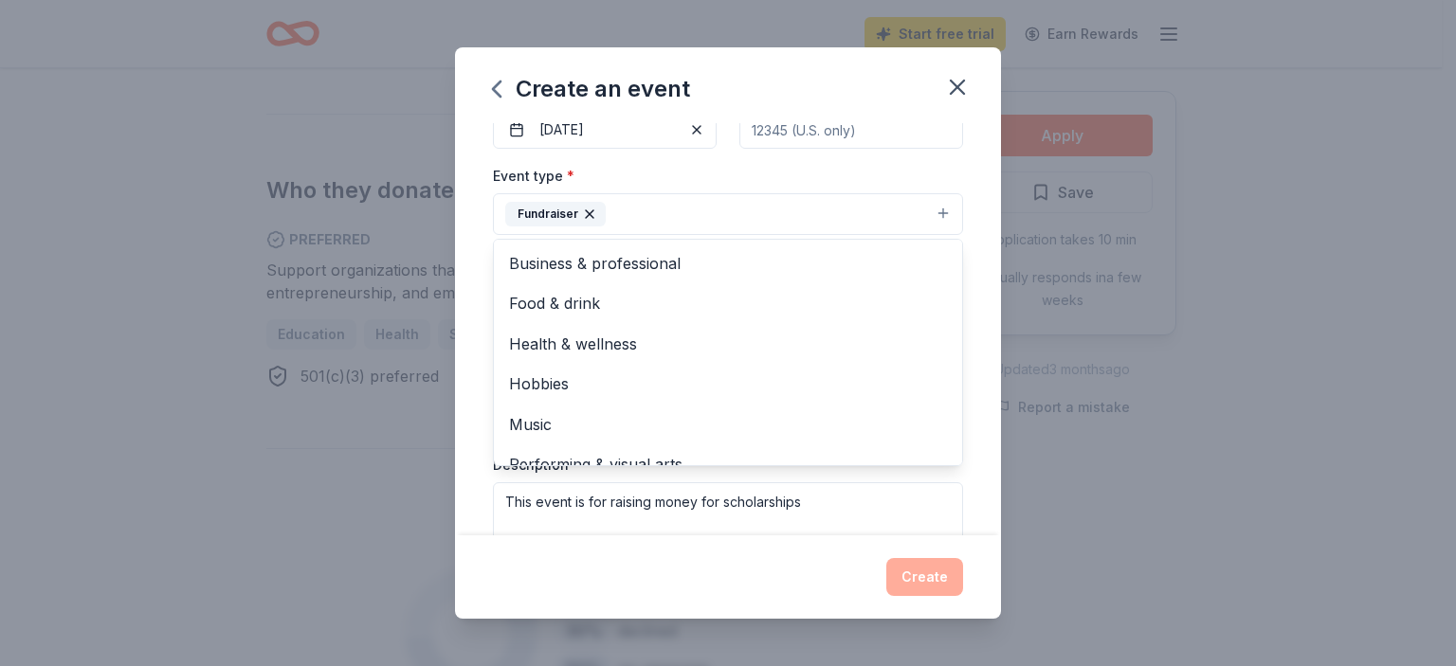
scroll to position [23, 0]
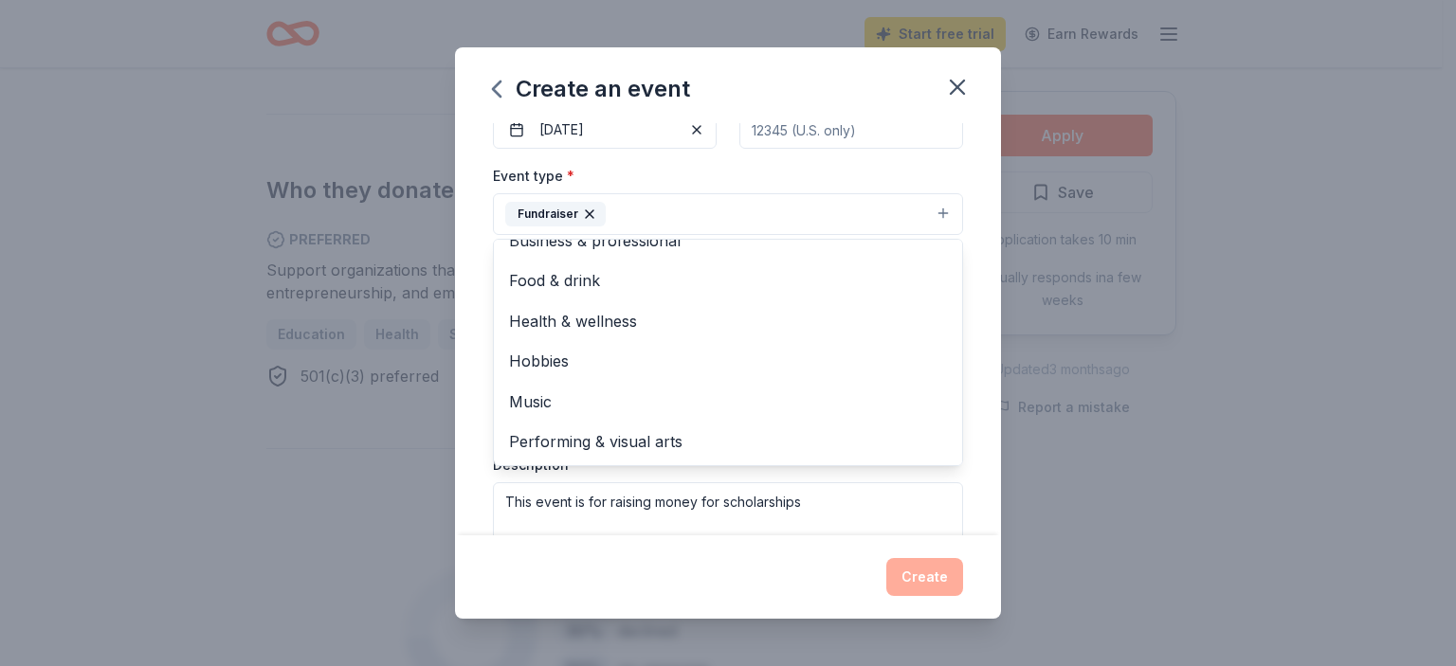
click at [584, 211] on icon "button" at bounding box center [589, 214] width 15 height 15
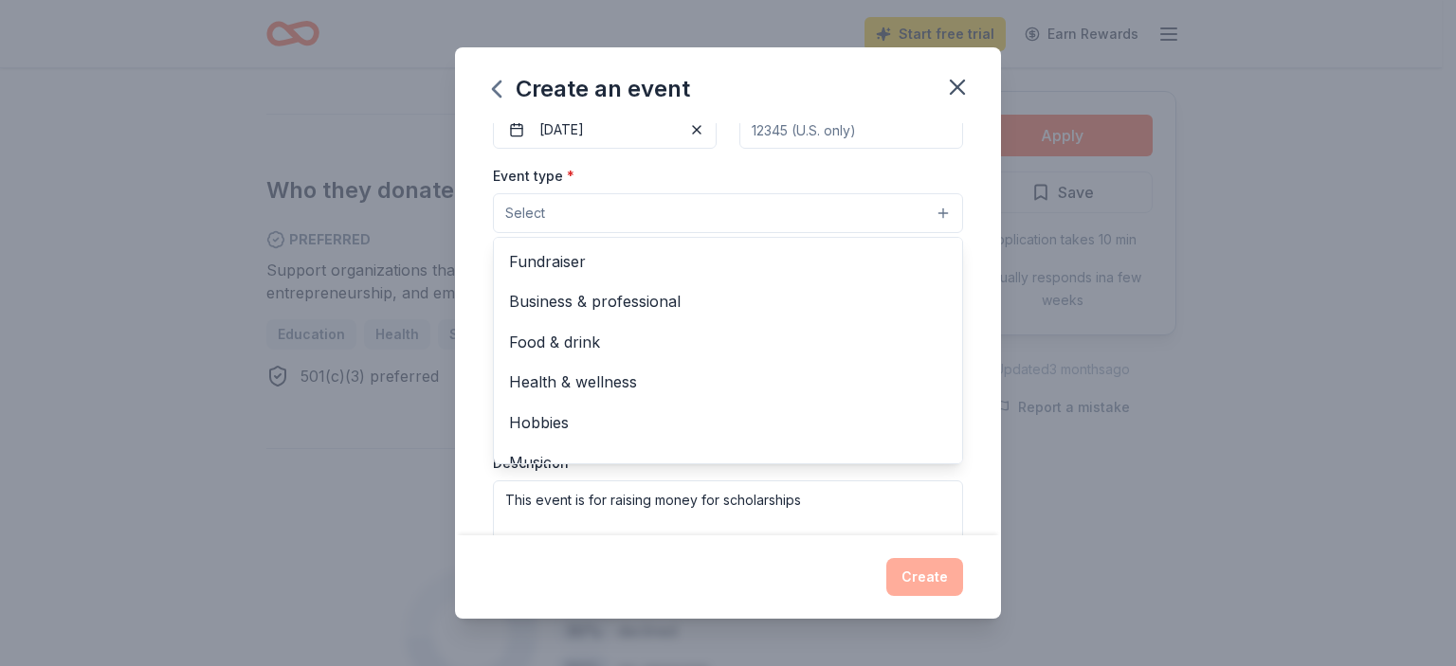
click at [533, 209] on span "Select" at bounding box center [525, 213] width 40 height 23
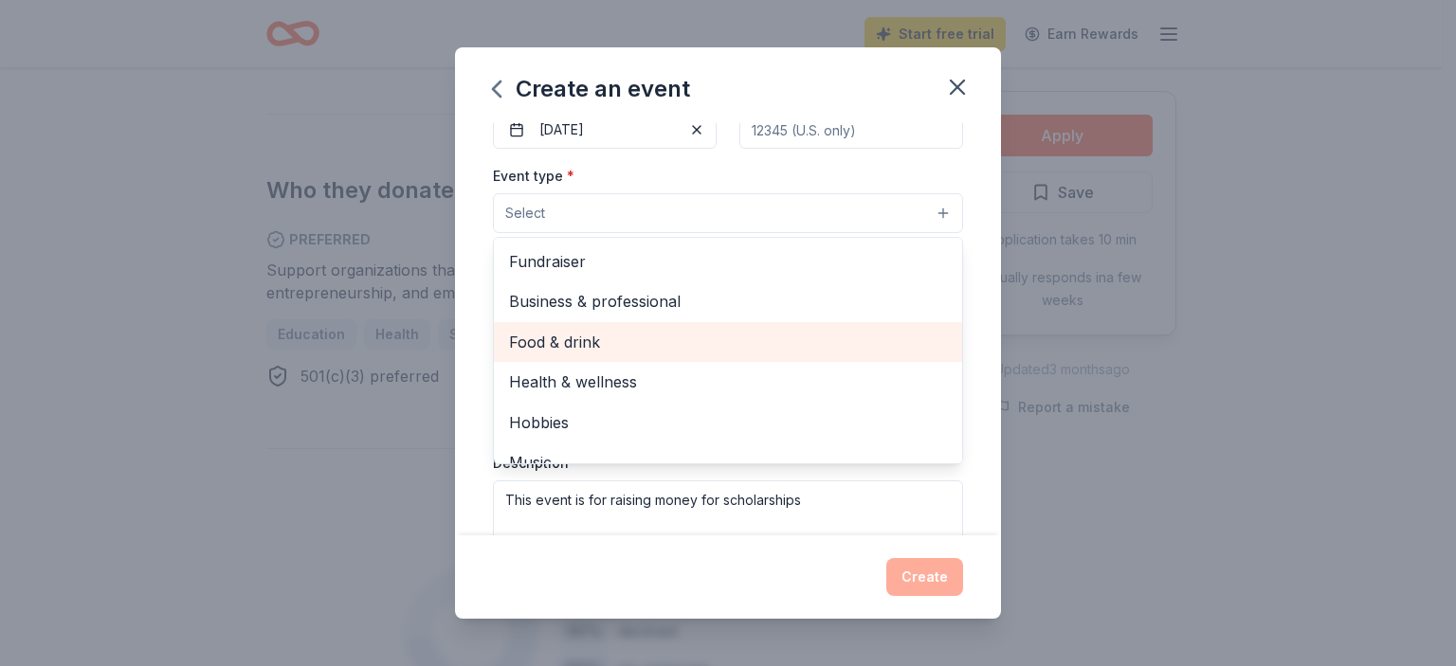
click at [567, 340] on span "Food & drink" at bounding box center [728, 342] width 438 height 25
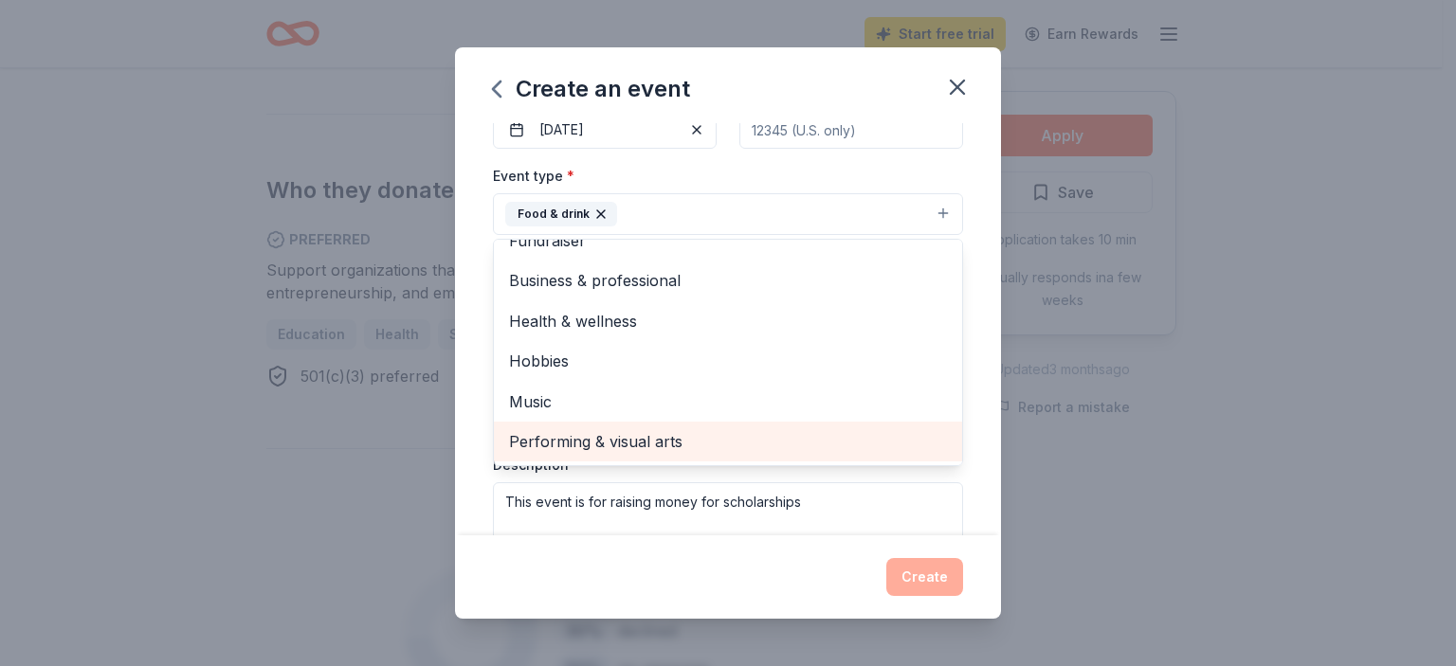
click at [591, 438] on span "Performing & visual arts" at bounding box center [728, 441] width 438 height 25
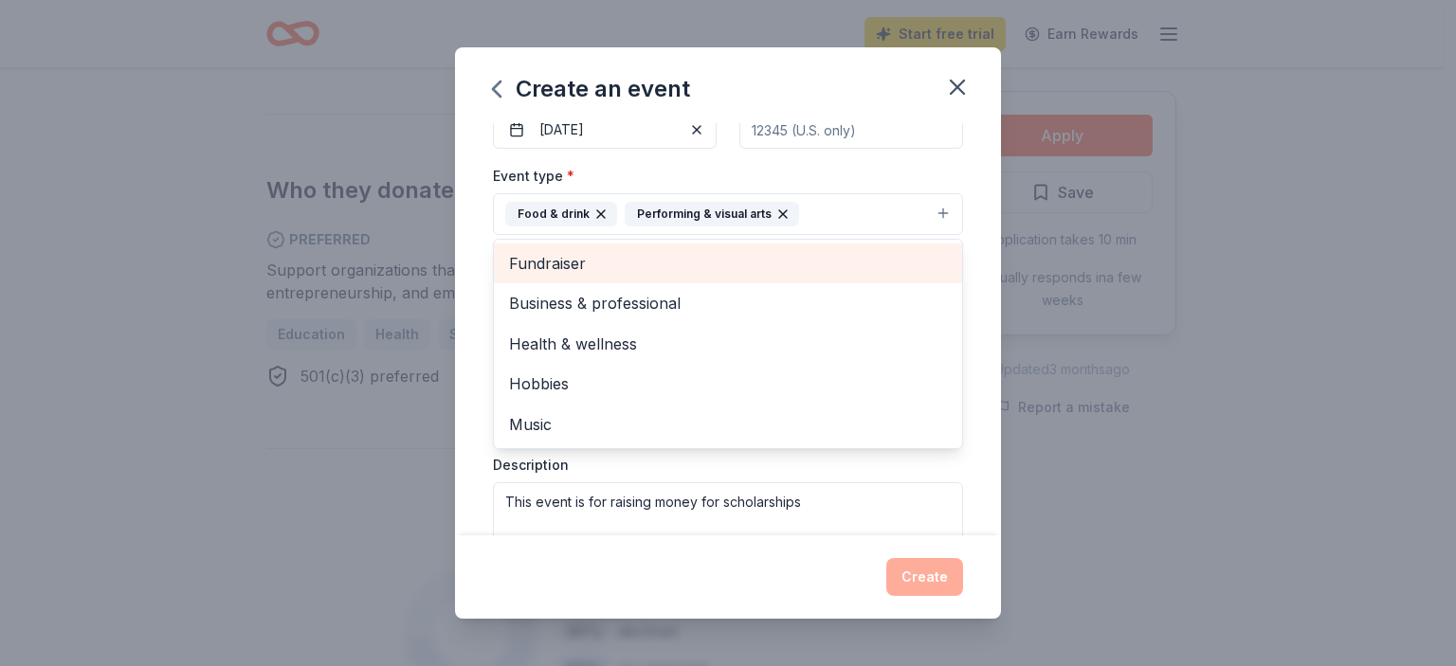
click at [555, 263] on span "Fundraiser" at bounding box center [728, 263] width 438 height 25
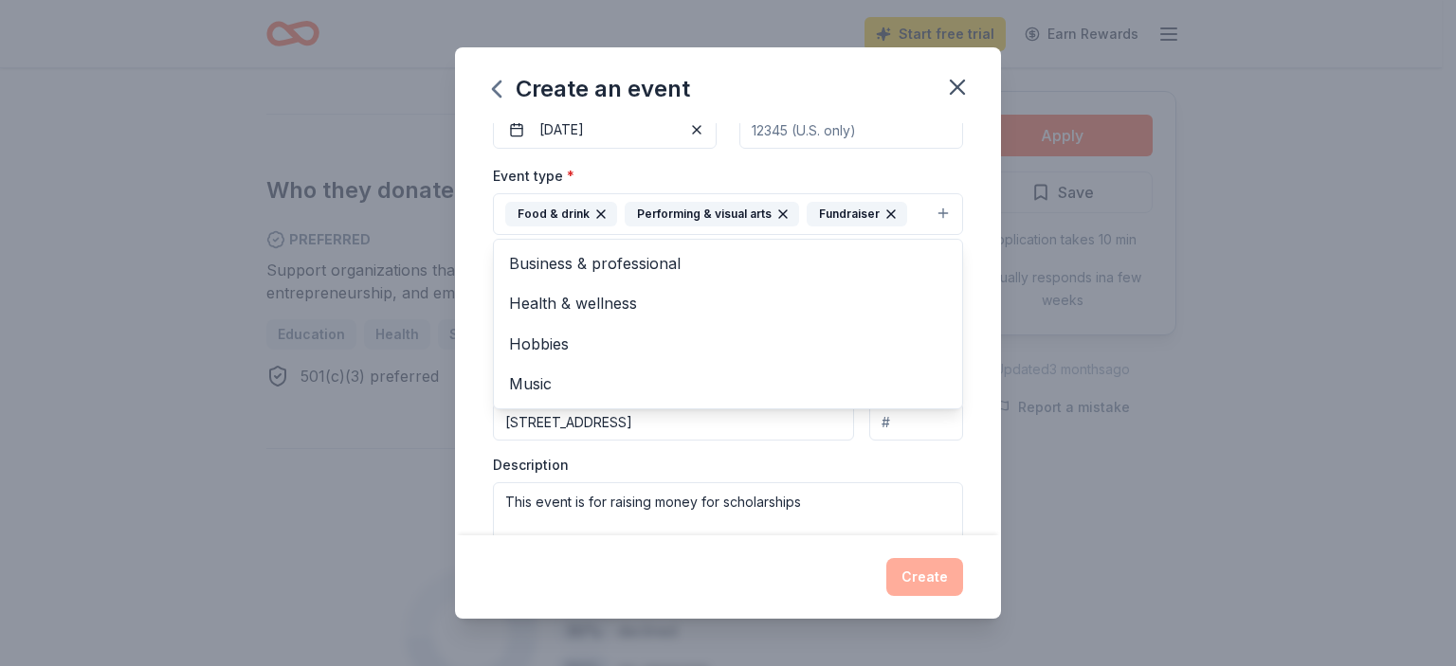
click at [1045, 340] on div "Create an event Event name * 0 /100 Event website www.mscscmd.org Attendance * …" at bounding box center [728, 333] width 1456 height 666
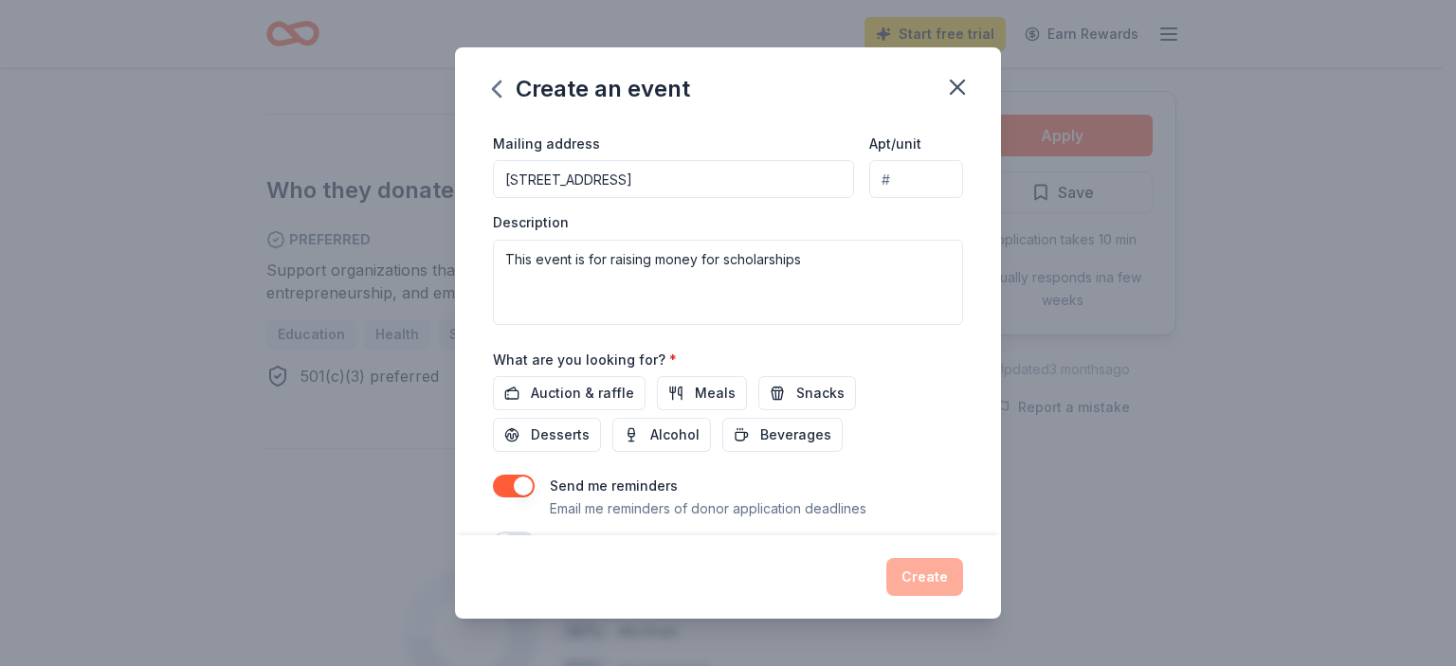
scroll to position [444, 0]
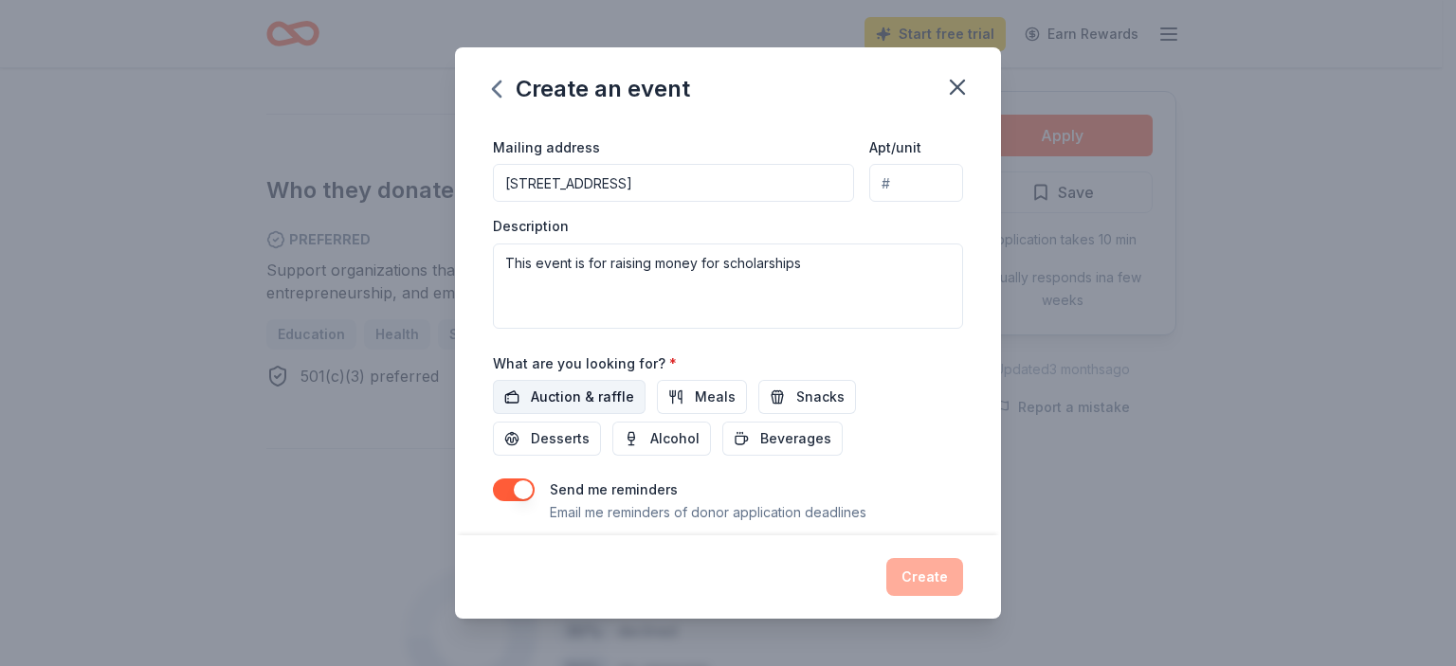
click at [593, 395] on span "Auction & raffle" at bounding box center [582, 397] width 103 height 23
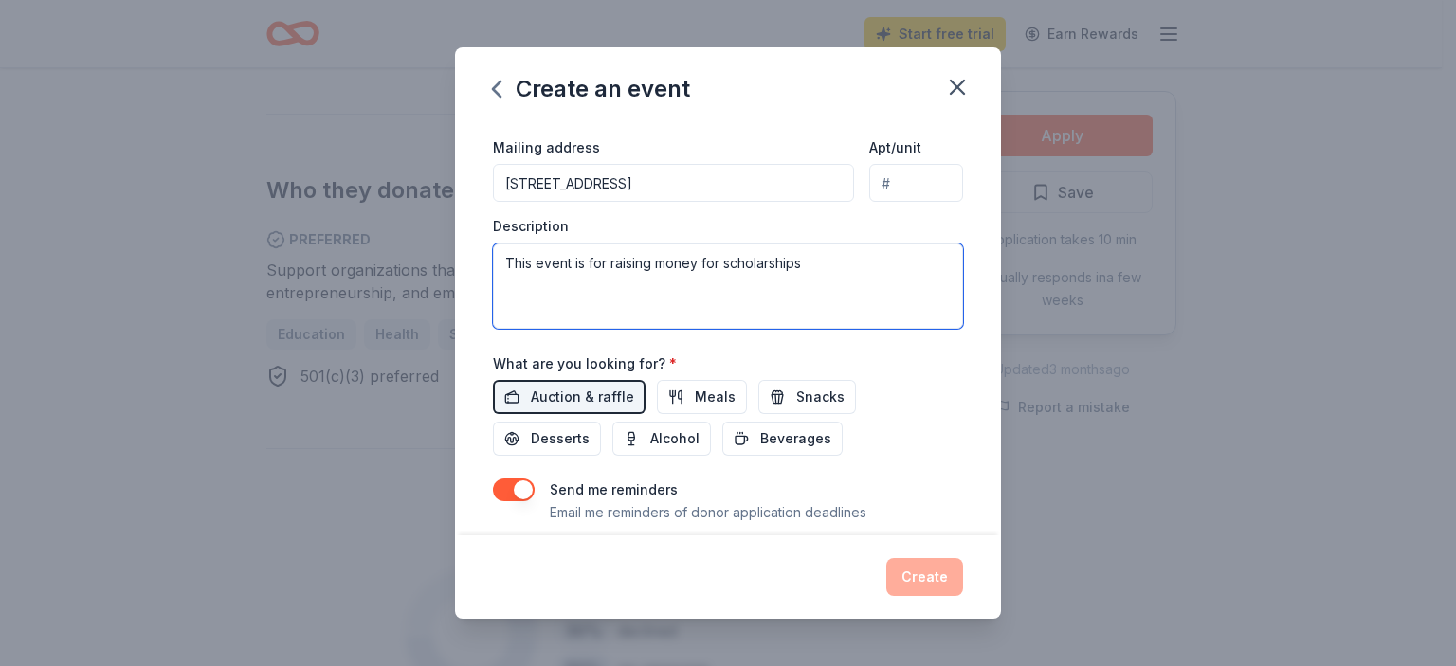
drag, startPoint x: 803, startPoint y: 264, endPoint x: 824, endPoint y: 277, distance: 24.2
click at [824, 277] on textarea "This event is for raising money for scholarships" at bounding box center [728, 286] width 470 height 85
type textarea "This event is for raising money for scholarships during a Scholarship Awards Ev…"
click at [790, 467] on div "Event name * 0 /100 Event website www.mscscmd.org Attendance * 100 Date * 01/01…" at bounding box center [728, 120] width 470 height 880
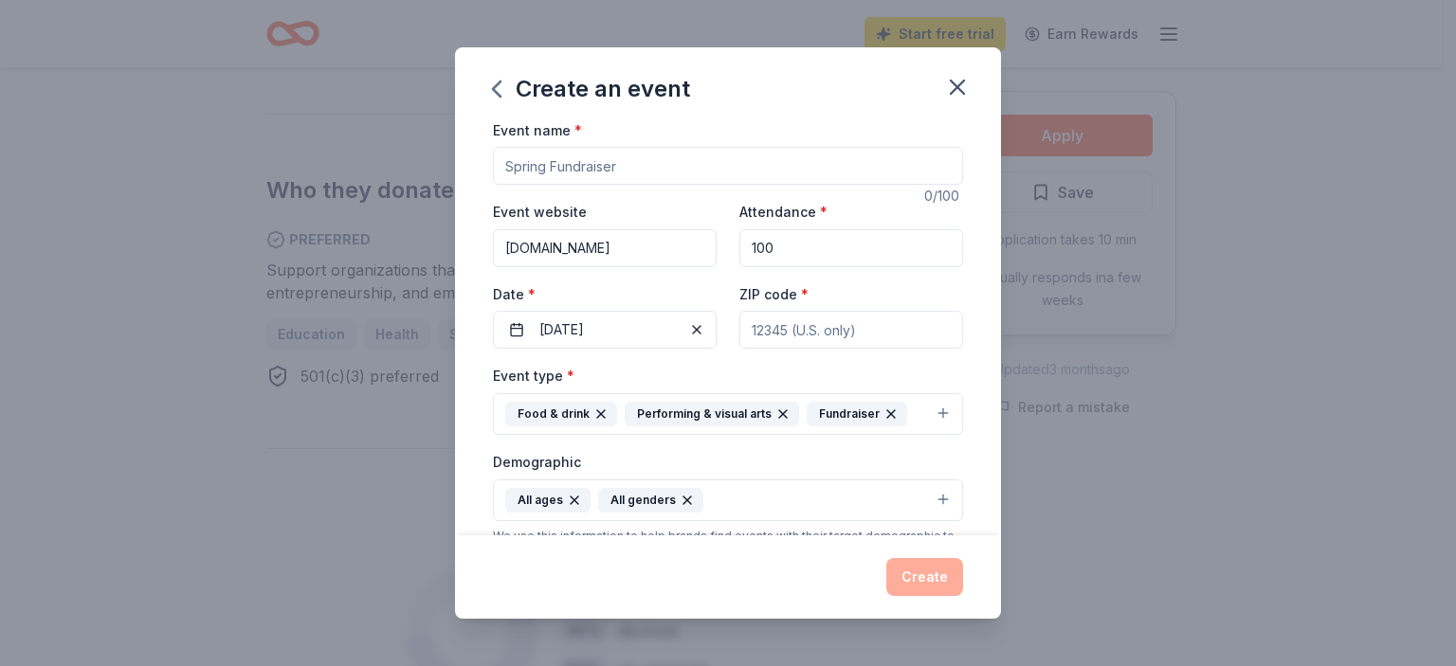
scroll to position [0, 0]
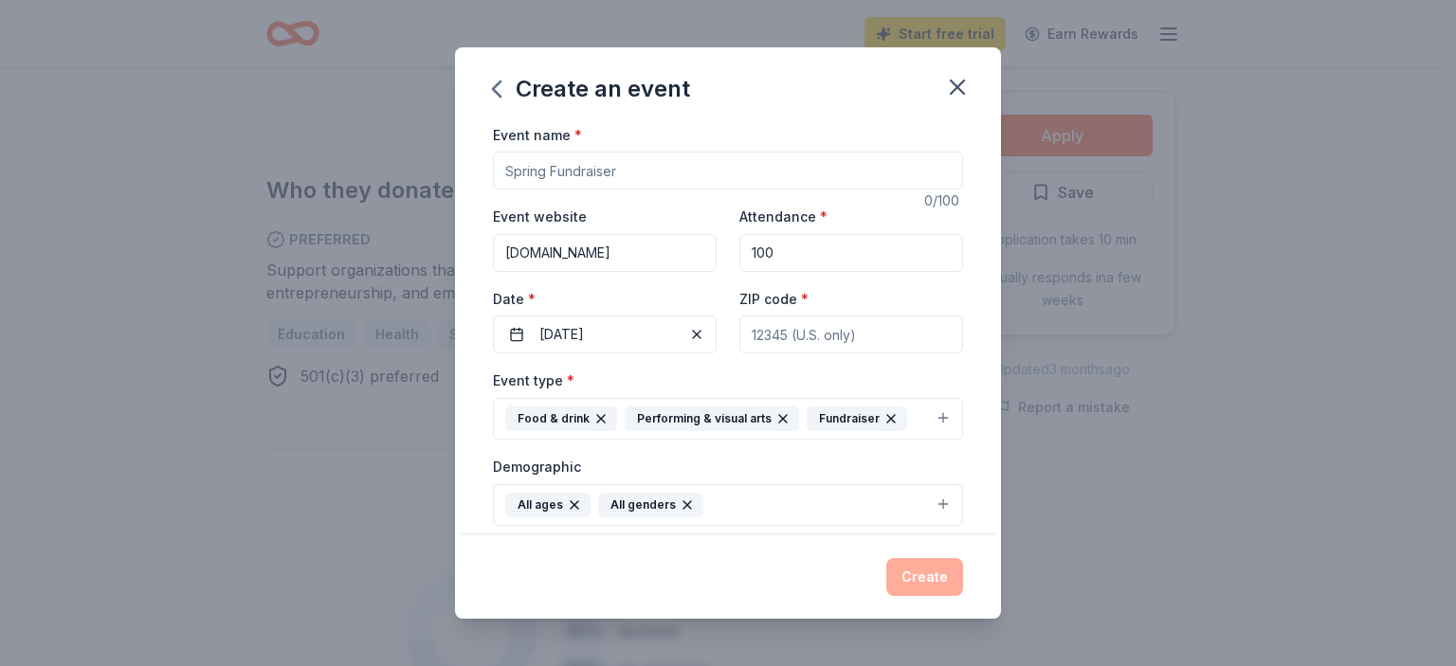
click at [625, 175] on input "Event name *" at bounding box center [728, 171] width 470 height 38
drag, startPoint x: 627, startPoint y: 172, endPoint x: 522, endPoint y: 185, distance: 106.0
click at [522, 185] on input "Event name *" at bounding box center [728, 171] width 470 height 38
type input "Scholarship Awards Event"
click at [785, 341] on input "ZIP code *" at bounding box center [851, 335] width 224 height 38
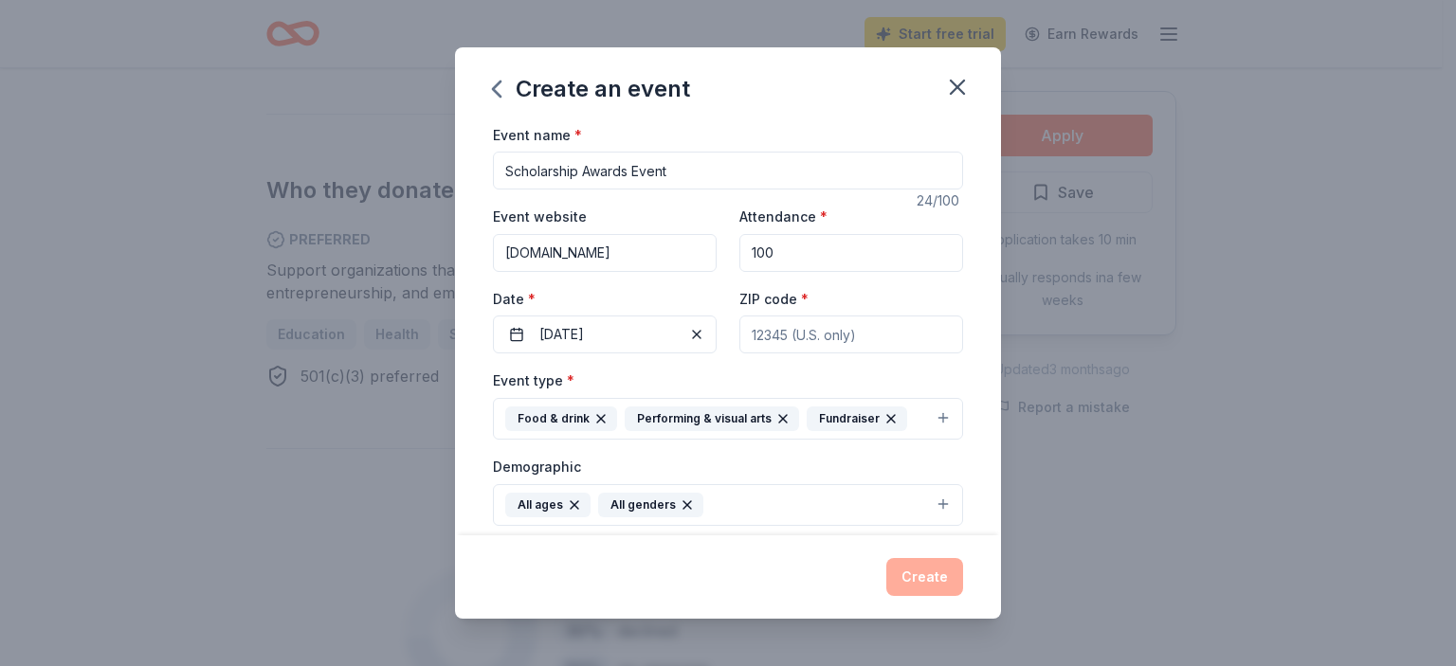
click at [808, 339] on input "ZIP code *" at bounding box center [851, 335] width 224 height 38
type input "20743"
click at [937, 577] on button "Create" at bounding box center [924, 577] width 77 height 38
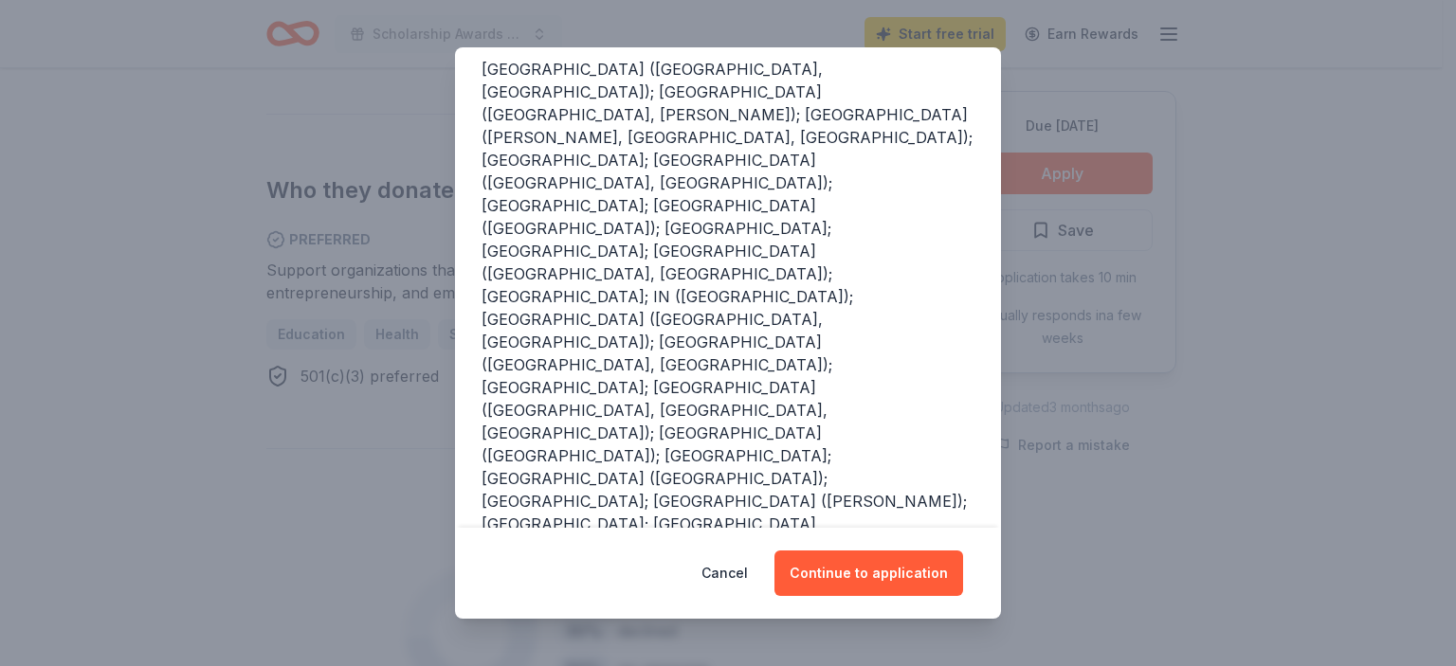
scroll to position [256, 0]
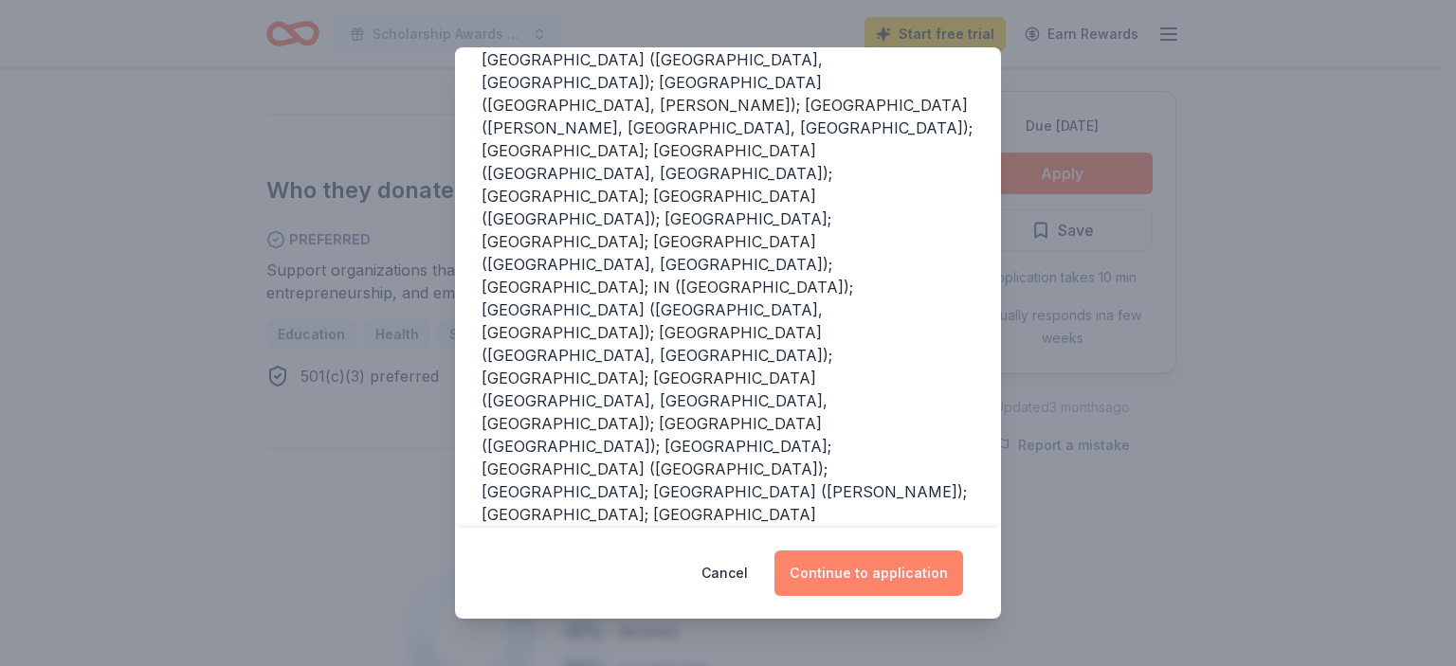
click at [895, 575] on button "Continue to application" at bounding box center [868, 573] width 189 height 45
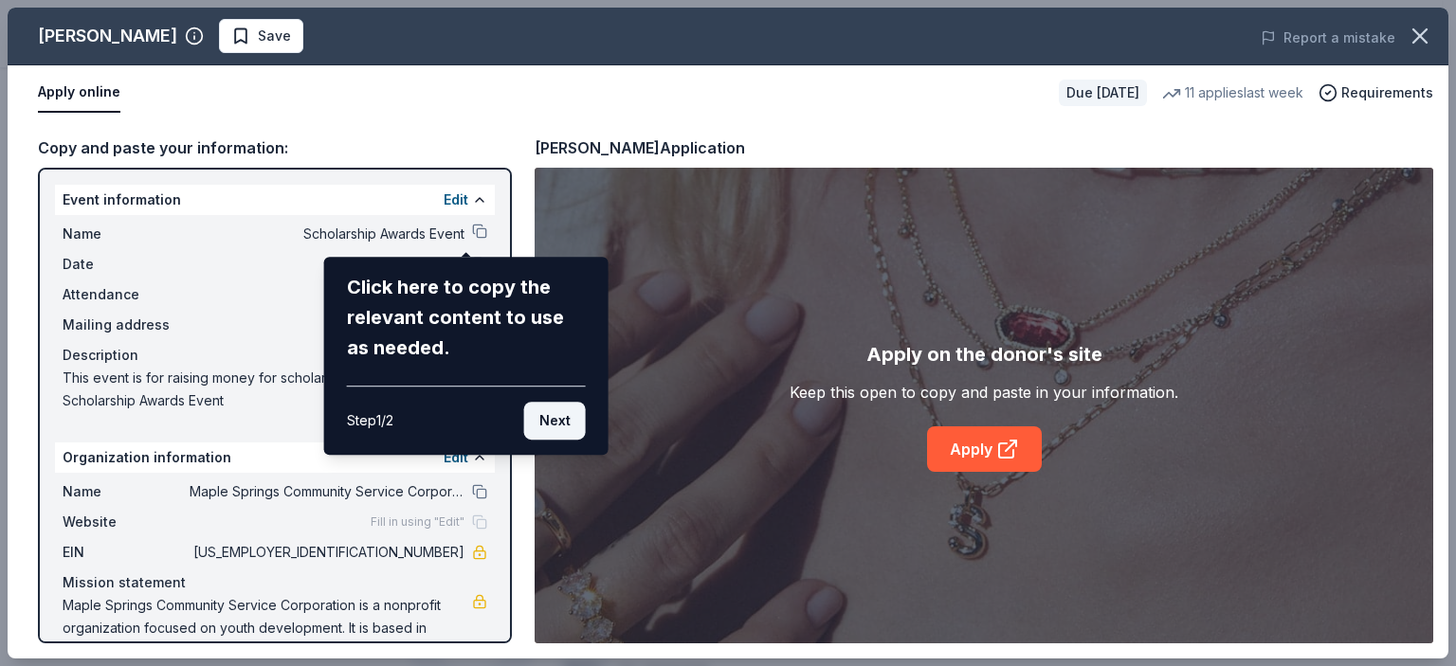
click at [554, 424] on button "Next" at bounding box center [555, 421] width 62 height 38
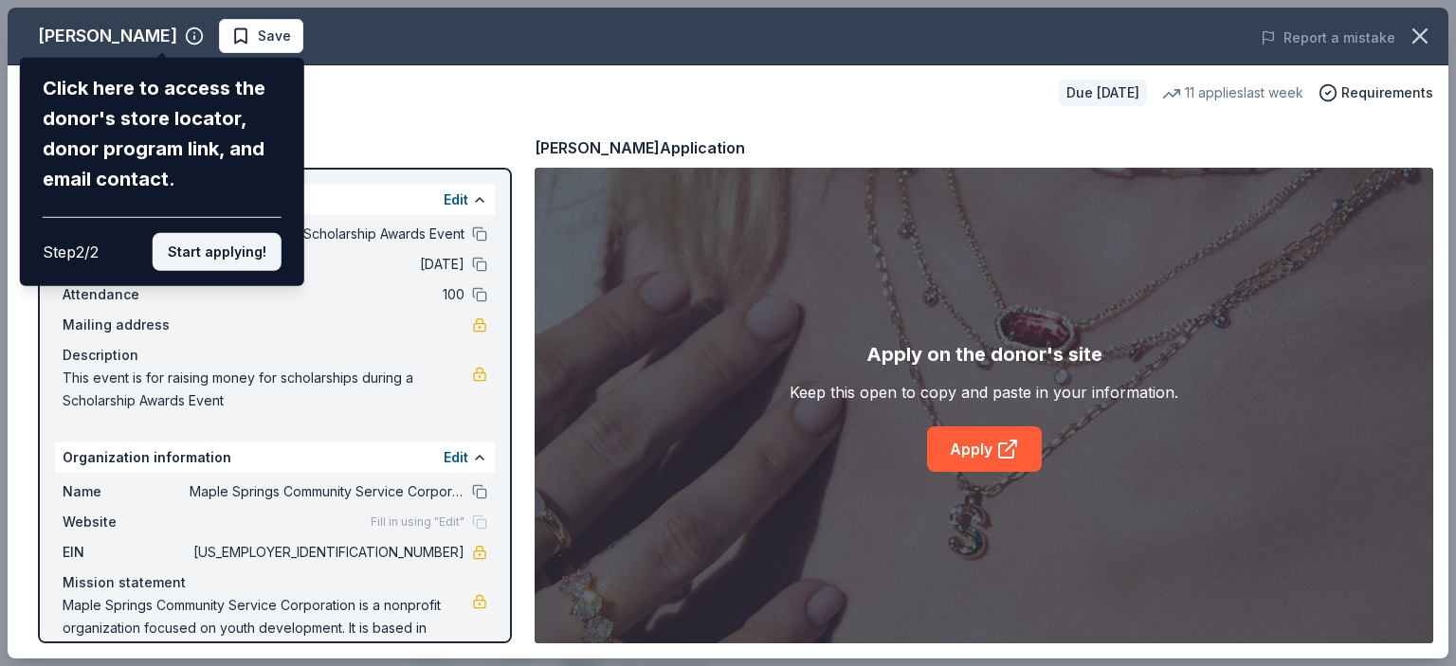
click at [246, 248] on button "Start applying!" at bounding box center [217, 252] width 129 height 38
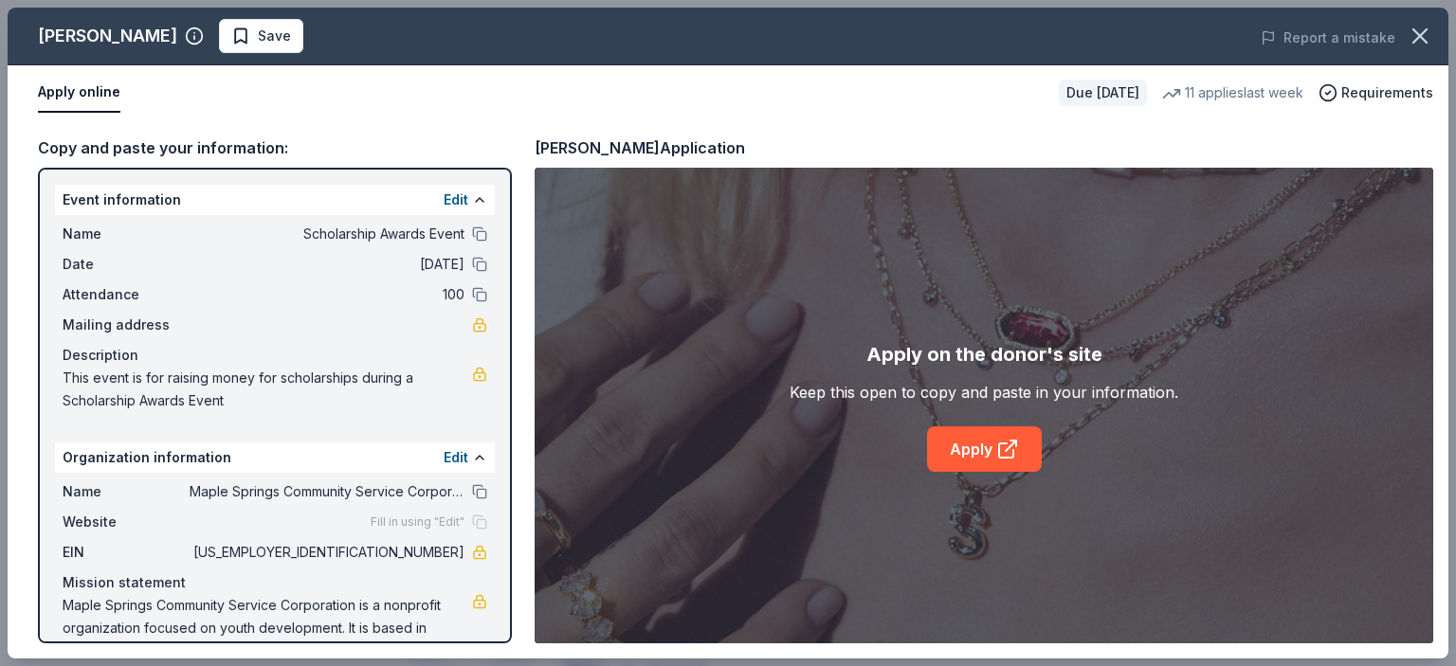
click at [988, 449] on link "Apply" at bounding box center [984, 449] width 115 height 45
